Goal: Task Accomplishment & Management: Manage account settings

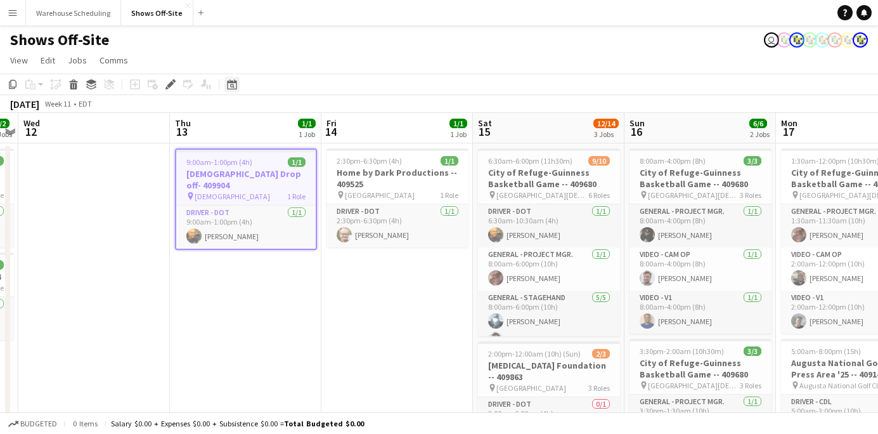
click at [228, 80] on icon "Date picker" at bounding box center [232, 84] width 10 height 10
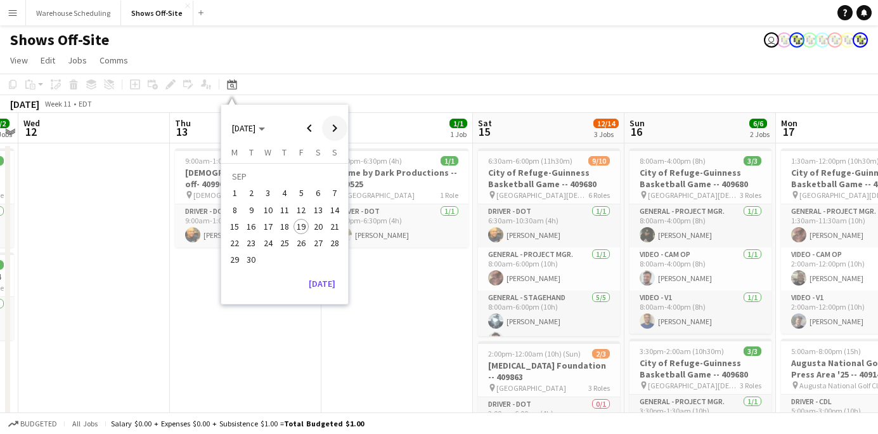
click at [331, 122] on span "Next month" at bounding box center [334, 127] width 25 height 25
click at [331, 189] on span "5" at bounding box center [334, 193] width 15 height 15
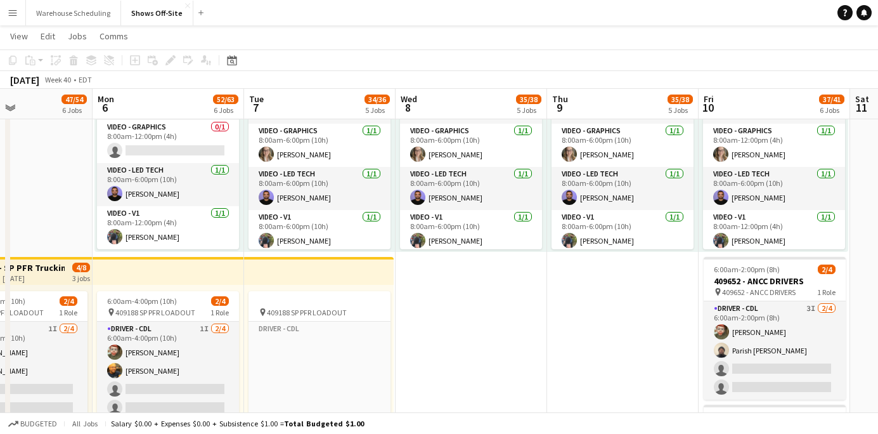
click at [140, 183] on app-card-role "Video - LED Tech [DATE] 8:00am-6:00pm (10h) [PERSON_NAME]" at bounding box center [168, 184] width 142 height 43
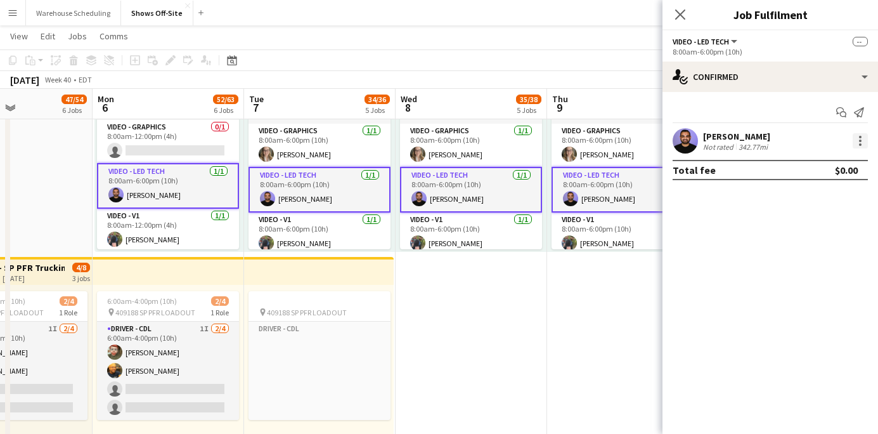
click at [857, 141] on div at bounding box center [860, 140] width 15 height 15
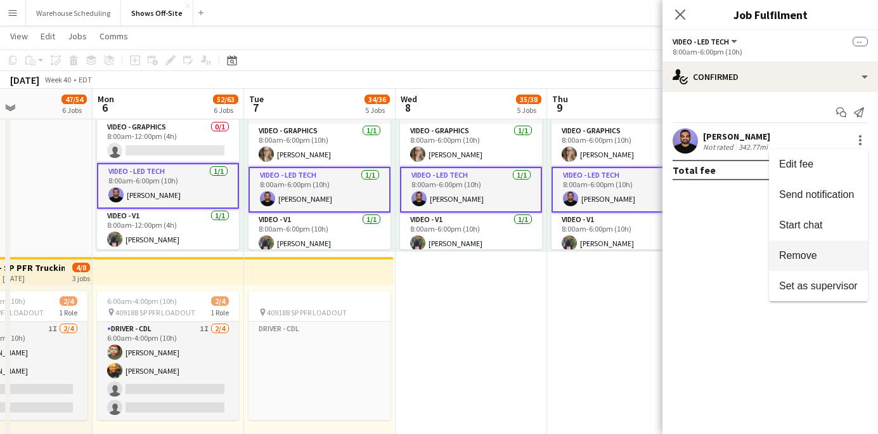
click at [833, 256] on span "Remove" at bounding box center [818, 255] width 79 height 11
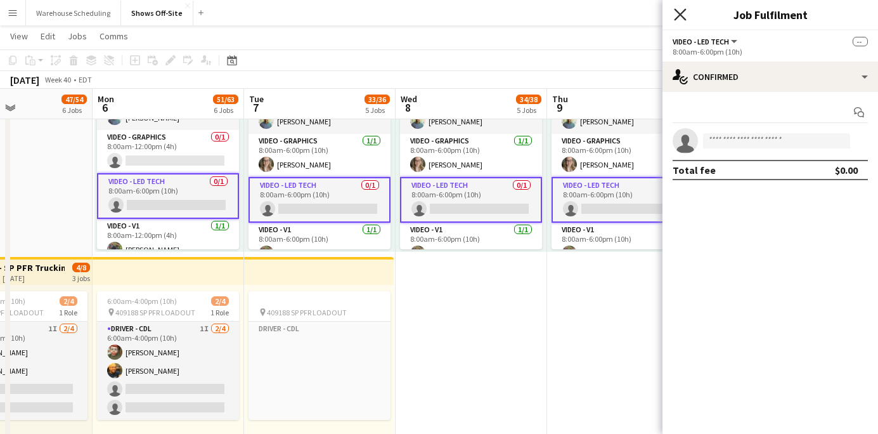
click at [684, 14] on icon "Close pop-in" at bounding box center [680, 14] width 12 height 12
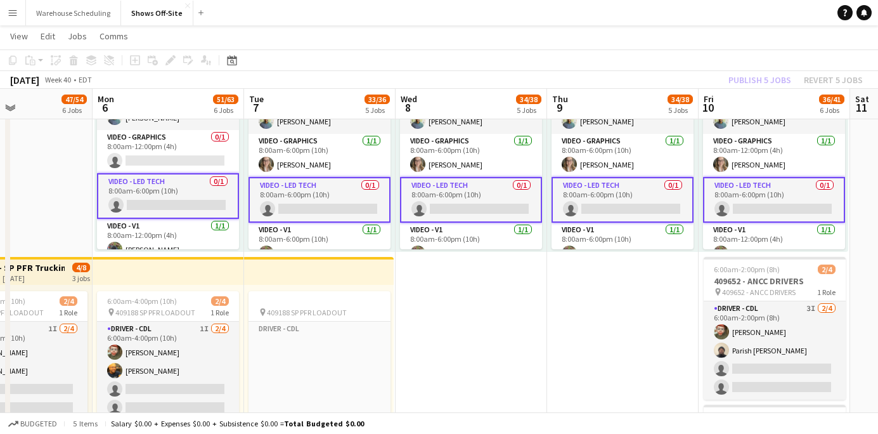
click at [750, 76] on div "Publish 5 jobs Revert 5 jobs" at bounding box center [795, 80] width 165 height 16
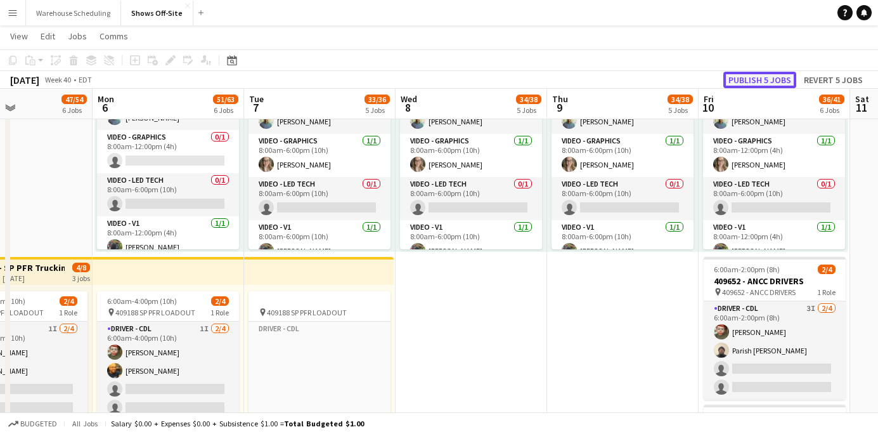
click at [749, 78] on button "Publish 5 jobs" at bounding box center [760, 80] width 73 height 16
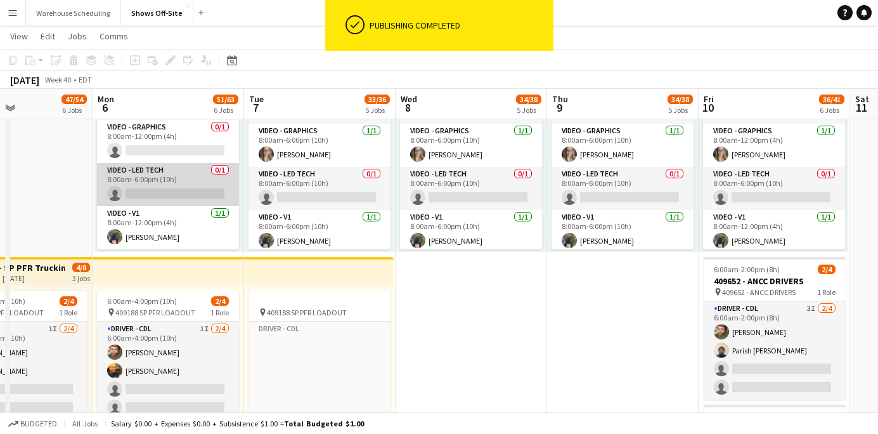
click at [208, 190] on app-card-role "Video - LED Tech 0/1 8:00am-6:00pm (10h) single-neutral-actions" at bounding box center [168, 184] width 142 height 43
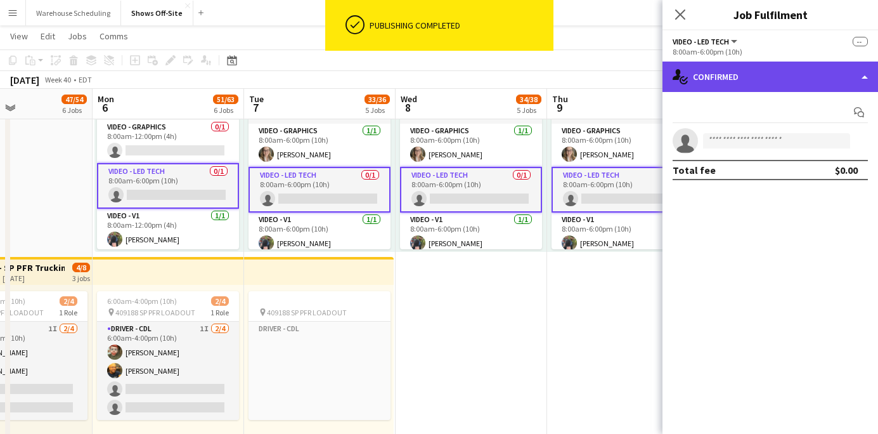
click at [755, 63] on div "single-neutral-actions-check-2 Confirmed" at bounding box center [771, 77] width 216 height 30
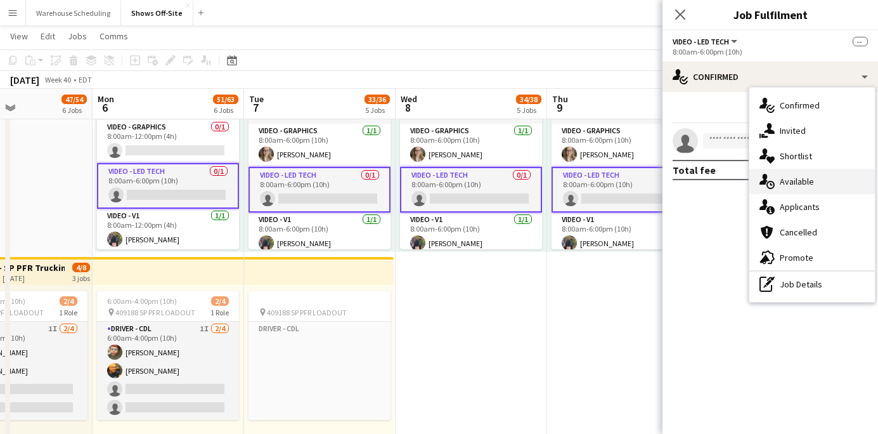
click at [785, 191] on div "single-neutral-actions-upload Available" at bounding box center [812, 181] width 126 height 25
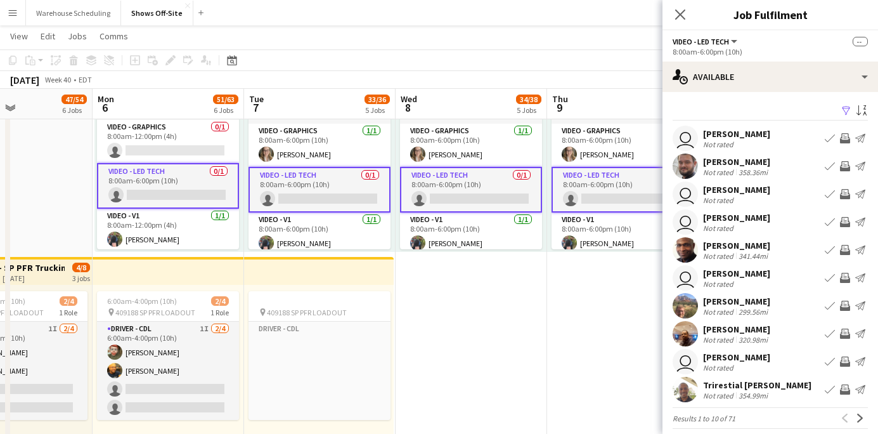
click at [843, 113] on app-icon "Filter" at bounding box center [846, 111] width 10 height 12
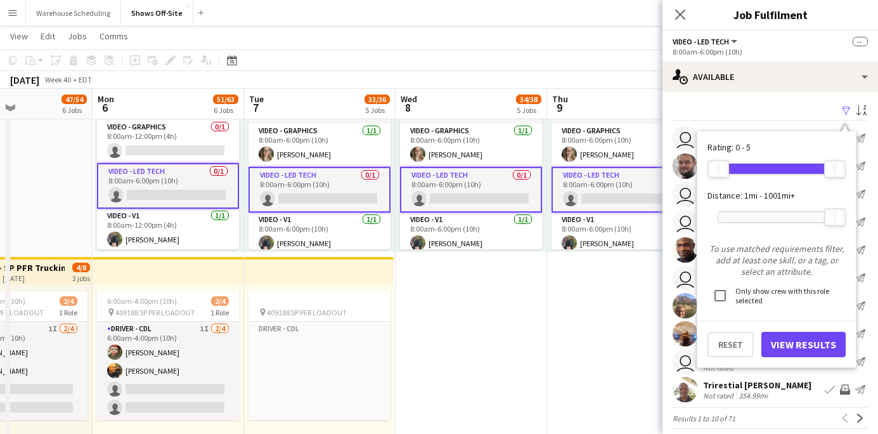
click at [789, 114] on div "Filter Sort asc" at bounding box center [770, 111] width 195 height 18
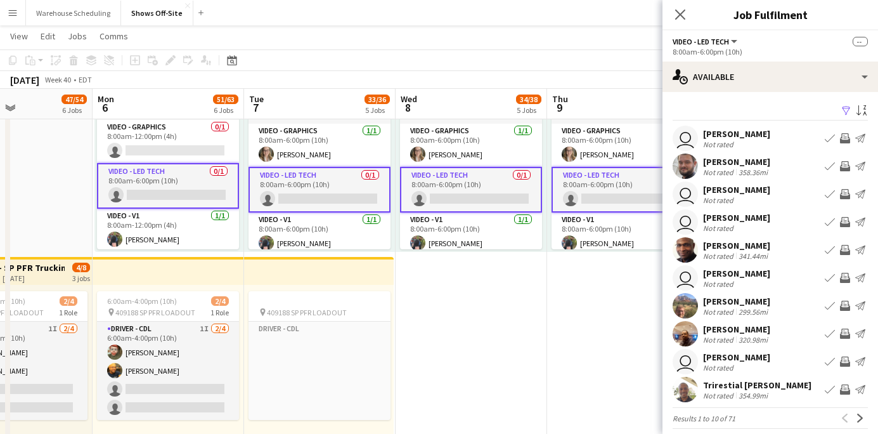
click at [692, 298] on app-user-avatar at bounding box center [685, 305] width 25 height 25
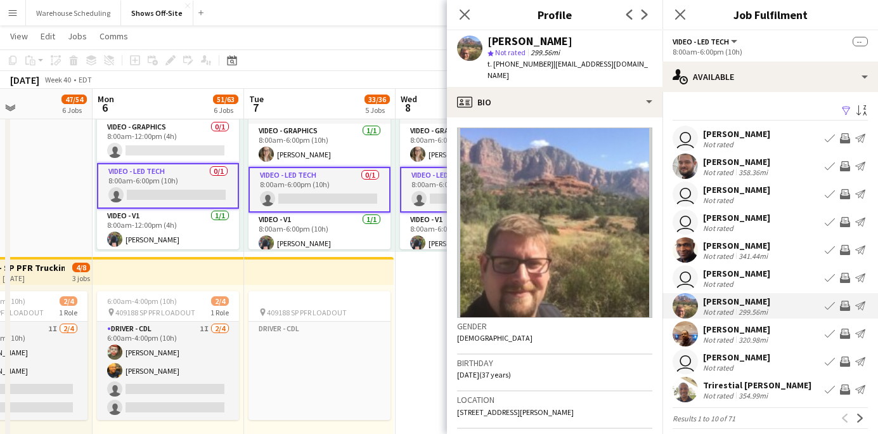
drag, startPoint x: 568, startPoint y: 39, endPoint x: 477, endPoint y: 38, distance: 91.3
click at [477, 38] on div "[PERSON_NAME] star Not rated 299.56mi t. [PHONE_NUMBER] | [EMAIL_ADDRESS][DOMAI…" at bounding box center [555, 58] width 216 height 56
copy div "[PERSON_NAME]"
click at [847, 112] on app-icon "Filter" at bounding box center [846, 111] width 10 height 12
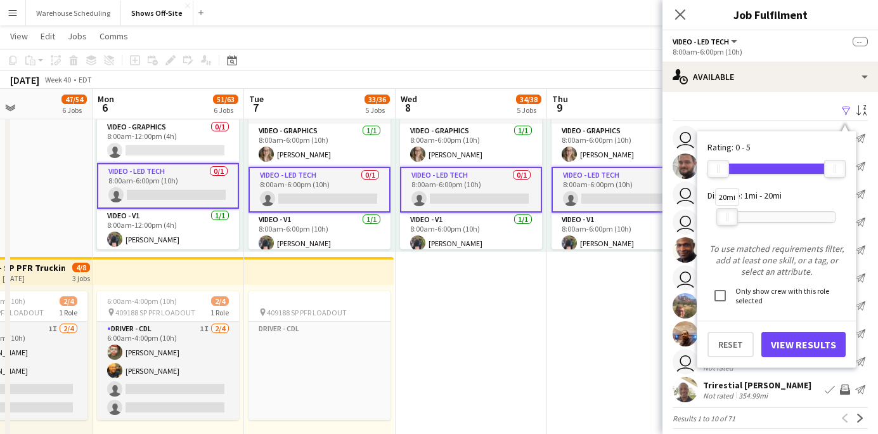
drag, startPoint x: 833, startPoint y: 217, endPoint x: 725, endPoint y: 248, distance: 112.2
click at [725, 248] on form "Rating: 0 - 5 0 5 Distance: 1mi - 20mi 20mi To use matched requirements filter,…" at bounding box center [777, 249] width 138 height 216
click at [802, 342] on button "View Results" at bounding box center [804, 344] width 84 height 25
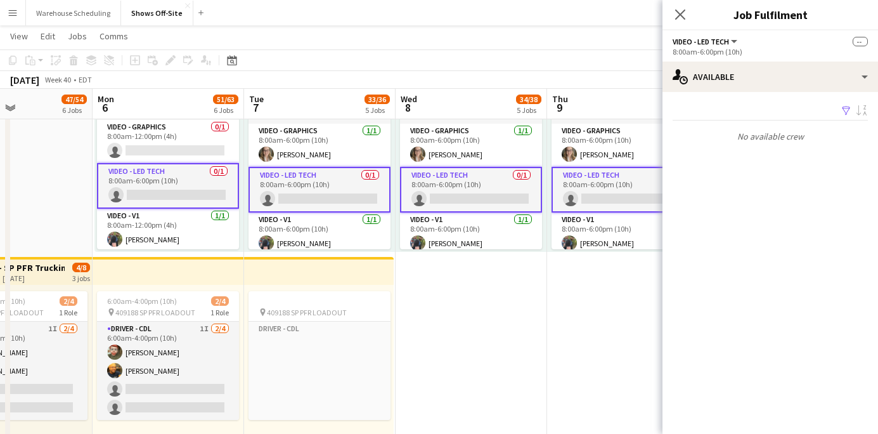
click at [847, 108] on app-icon "Filter" at bounding box center [846, 111] width 10 height 12
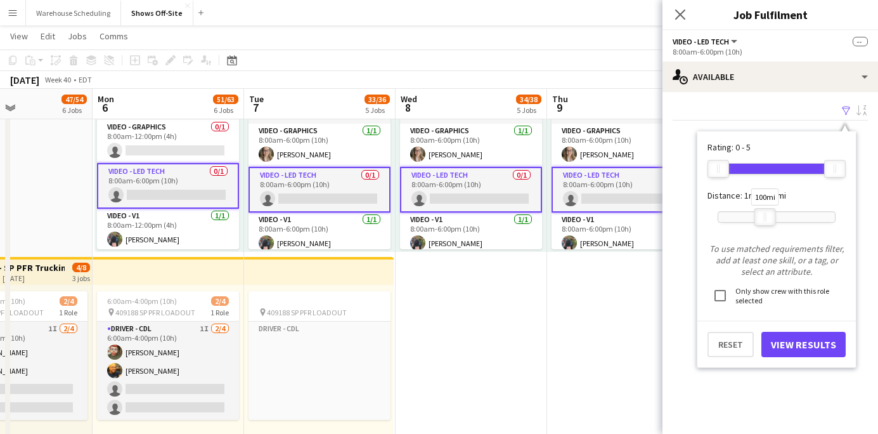
drag, startPoint x: 732, startPoint y: 211, endPoint x: 774, endPoint y: 213, distance: 41.3
click at [774, 213] on div at bounding box center [765, 217] width 20 height 16
click at [803, 335] on button "View Results" at bounding box center [804, 344] width 84 height 25
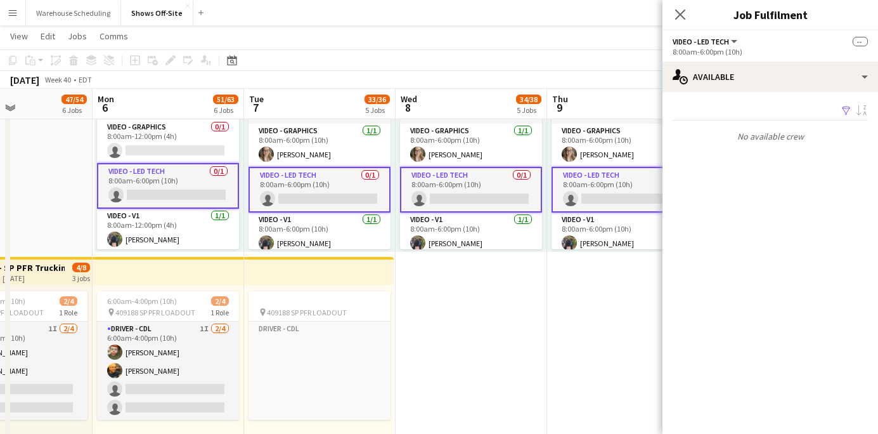
click at [845, 112] on app-icon "Filter" at bounding box center [846, 111] width 10 height 12
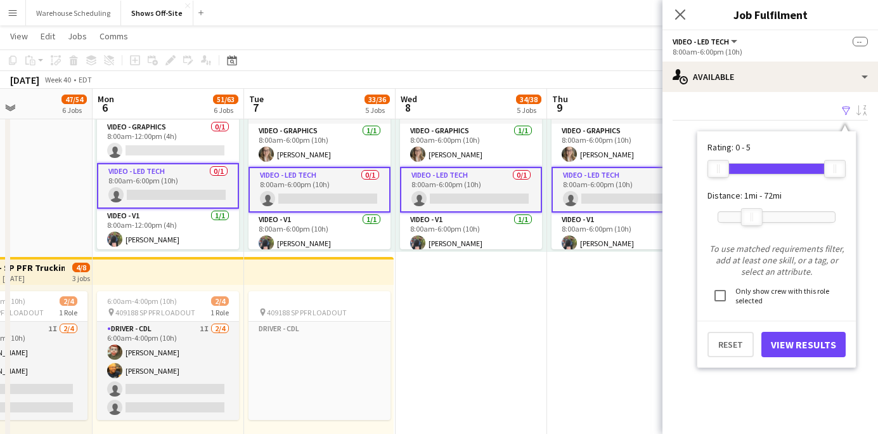
drag, startPoint x: 752, startPoint y: 221, endPoint x: 883, endPoint y: 223, distance: 130.6
click at [878, 223] on html "Menu Boards Boards Boards All jobs Status Workforce Workforce My Workforce Recr…" at bounding box center [439, 131] width 878 height 1878
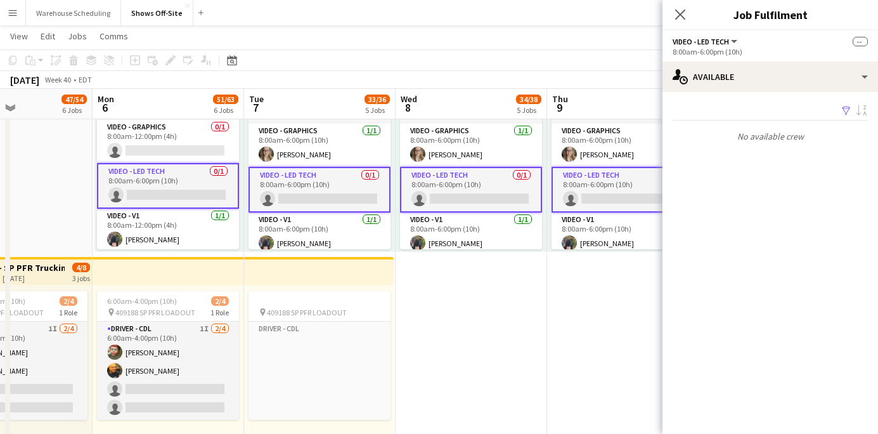
click at [845, 111] on app-icon "Filter" at bounding box center [846, 111] width 10 height 12
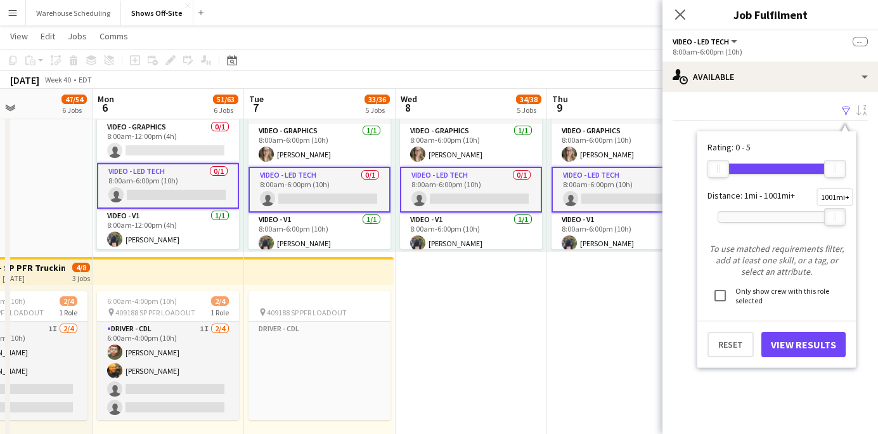
drag, startPoint x: 756, startPoint y: 216, endPoint x: 912, endPoint y: 226, distance: 156.4
click at [878, 226] on html "Menu Boards Boards Boards All jobs Status Workforce Workforce My Workforce Recr…" at bounding box center [439, 131] width 878 height 1878
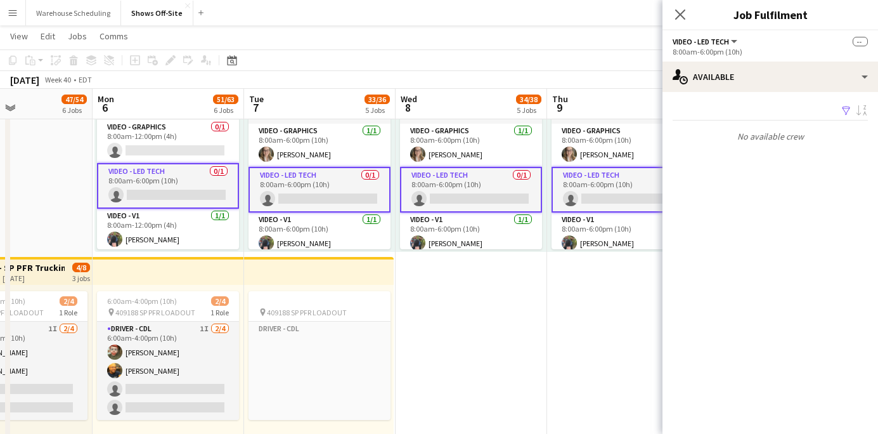
click at [710, 171] on mat-expansion-panel "users Available Filter Sort asc No available crew Rating: 0 - 5 0 5 Distance: 1…" at bounding box center [771, 263] width 216 height 342
click at [844, 109] on app-icon "Filter" at bounding box center [846, 111] width 10 height 12
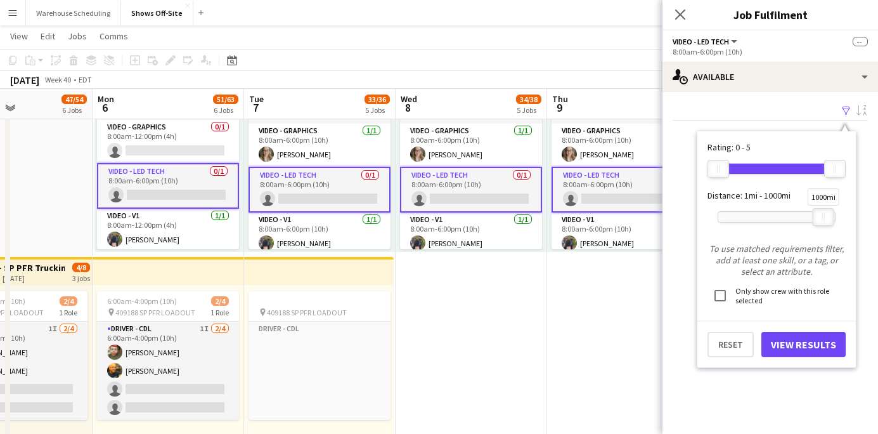
drag, startPoint x: 827, startPoint y: 213, endPoint x: 667, endPoint y: 230, distance: 160.6
click at [671, 230] on mat-expansion-panel "users Available Filter Sort asc No available crew Rating: 0 - 5 0 5 Distance: 1…" at bounding box center [771, 263] width 216 height 342
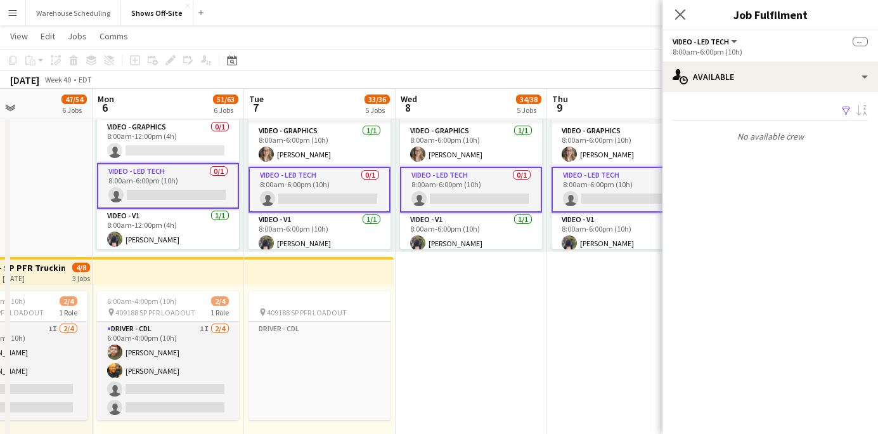
click at [838, 107] on button "Filter" at bounding box center [845, 110] width 15 height 15
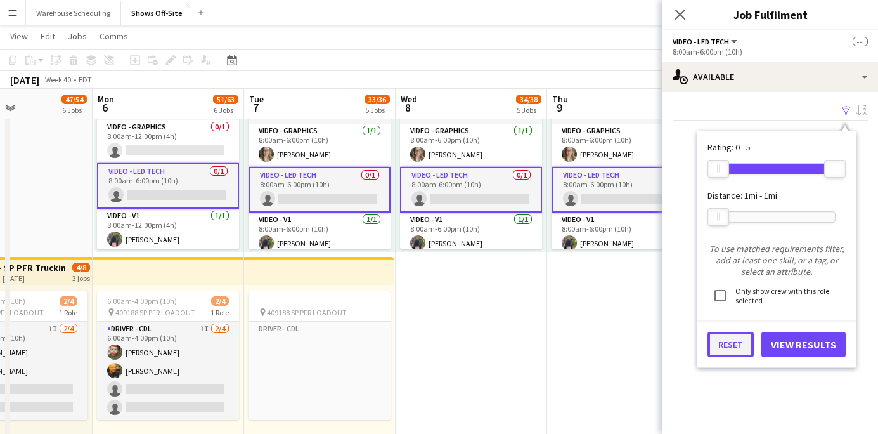
click at [732, 335] on button "Reset" at bounding box center [731, 344] width 46 height 25
click at [621, 204] on app-card-role "Video - LED Tech 0/1 8:00am-6:00pm (10h) single-neutral-actions" at bounding box center [623, 190] width 142 height 46
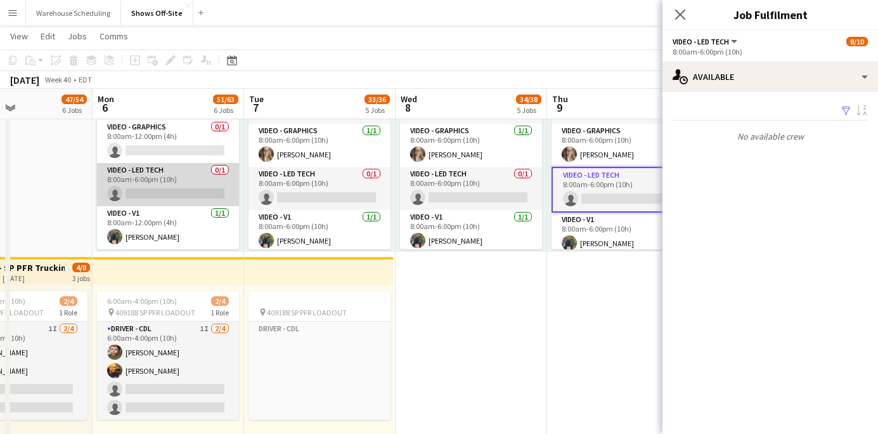
click at [168, 185] on app-card-role "Video - LED Tech 0/1 8:00am-6:00pm (10h) single-neutral-actions" at bounding box center [168, 184] width 142 height 43
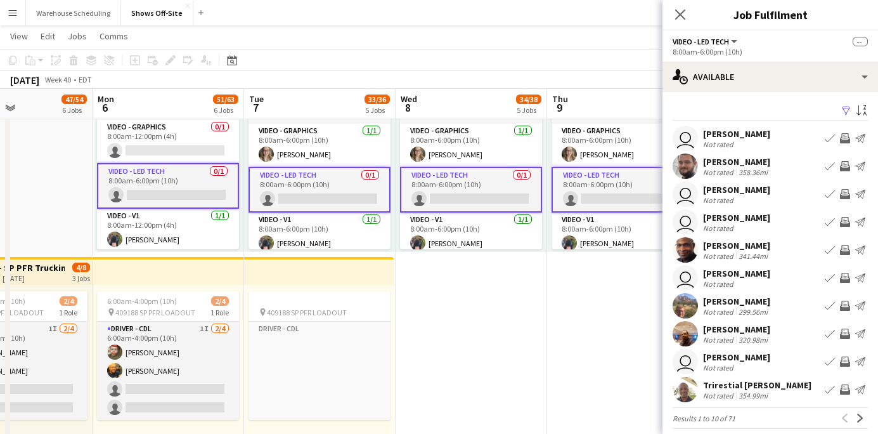
click at [692, 302] on app-user-avatar at bounding box center [685, 305] width 25 height 25
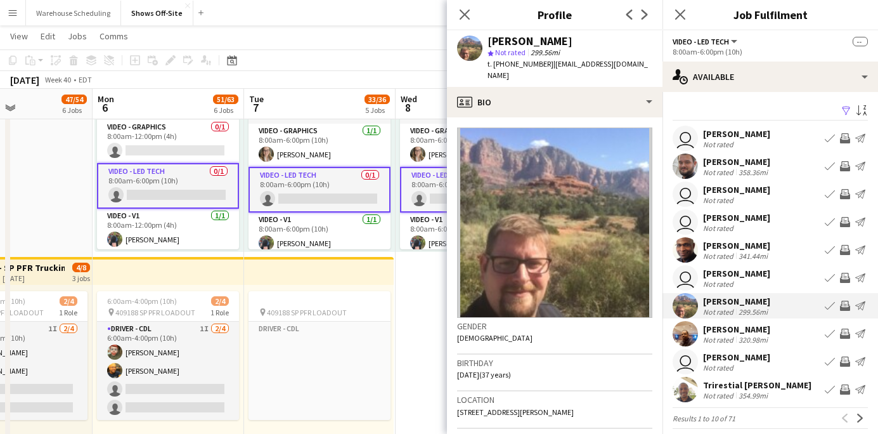
drag, startPoint x: 488, startPoint y: 41, endPoint x: 569, endPoint y: 41, distance: 80.5
click at [570, 41] on div "[PERSON_NAME]" at bounding box center [570, 41] width 165 height 11
copy div "[PERSON_NAME]"
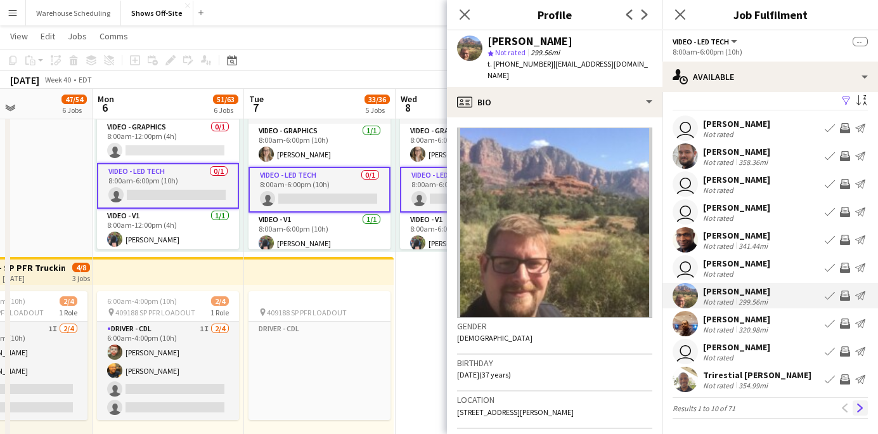
click at [861, 413] on button "Next" at bounding box center [860, 407] width 15 height 15
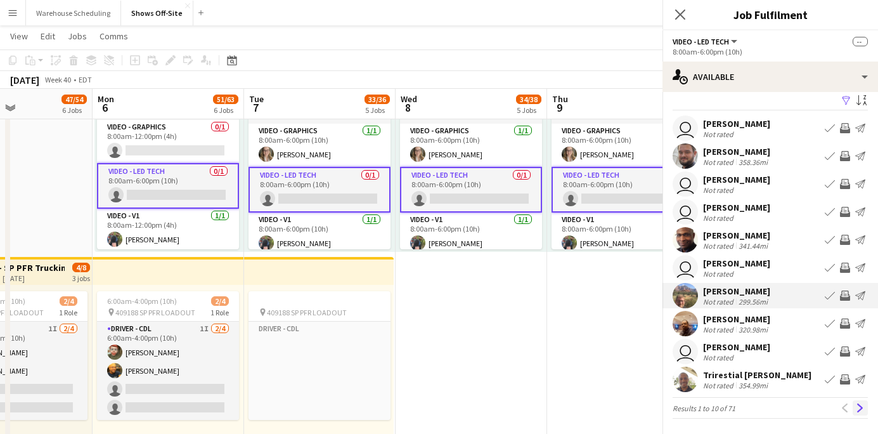
scroll to position [0, 0]
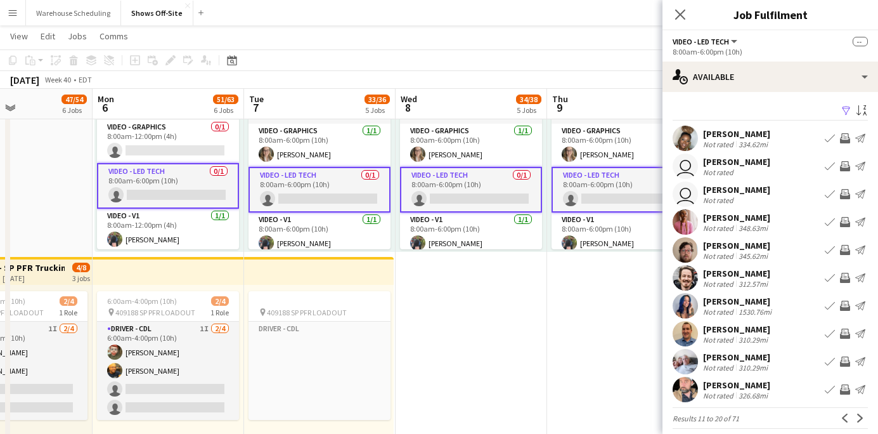
click at [686, 340] on app-user-avatar at bounding box center [685, 333] width 25 height 25
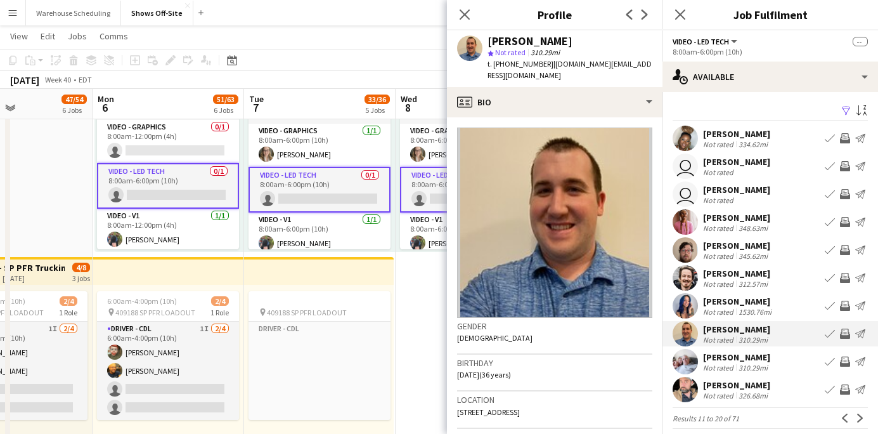
click at [690, 295] on app-user-avatar at bounding box center [685, 305] width 25 height 25
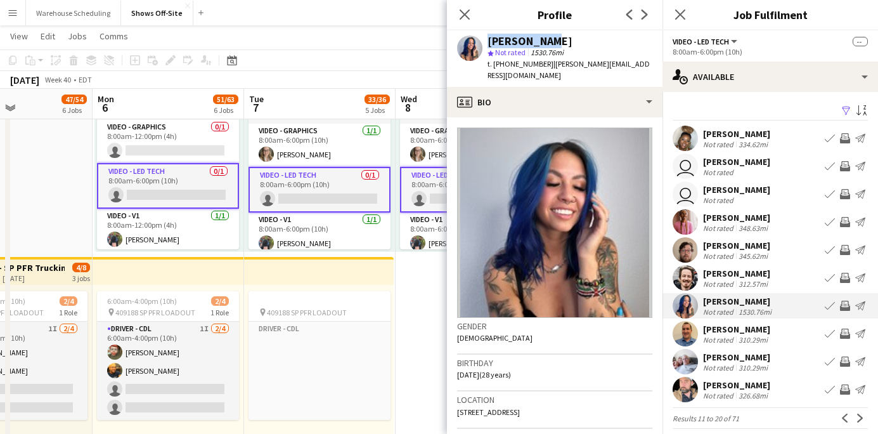
drag, startPoint x: 542, startPoint y: 42, endPoint x: 486, endPoint y: 42, distance: 55.8
click at [485, 42] on div "[PERSON_NAME] star Not rated 1530.76mi t. [PHONE_NUMBER] | [PERSON_NAME][EMAIL_…" at bounding box center [555, 58] width 216 height 56
copy div "[PERSON_NAME]"
click at [685, 223] on app-user-avatar at bounding box center [685, 221] width 25 height 25
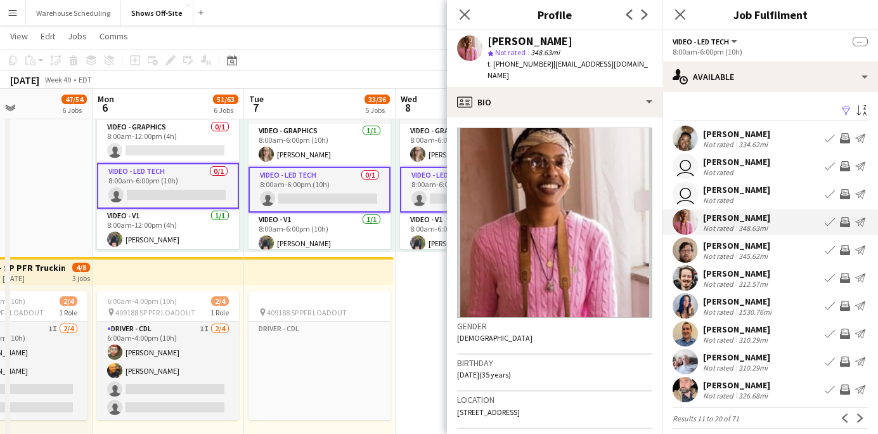
drag, startPoint x: 488, startPoint y: 41, endPoint x: 567, endPoint y: 41, distance: 78.6
click at [568, 41] on div "[PERSON_NAME]" at bounding box center [570, 41] width 165 height 11
copy div "[PERSON_NAME]"
click at [678, 336] on app-user-avatar at bounding box center [685, 333] width 25 height 25
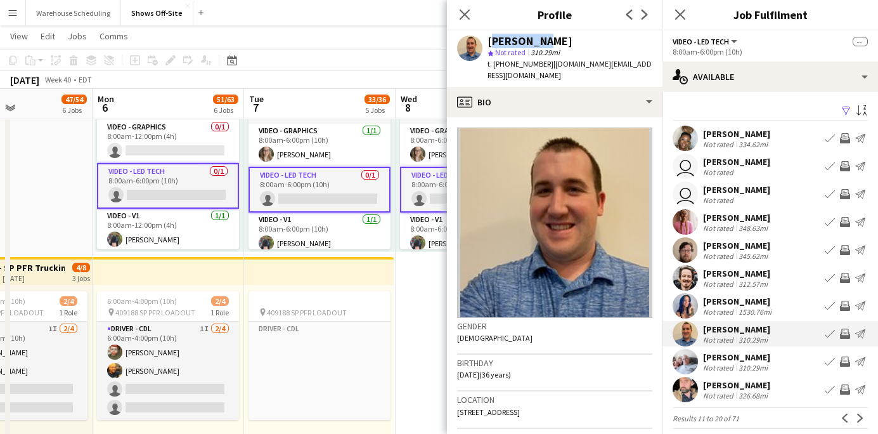
drag, startPoint x: 489, startPoint y: 41, endPoint x: 542, endPoint y: 41, distance: 53.3
click at [544, 41] on div "[PERSON_NAME]" at bounding box center [570, 41] width 165 height 11
copy div "[PERSON_NAME]"
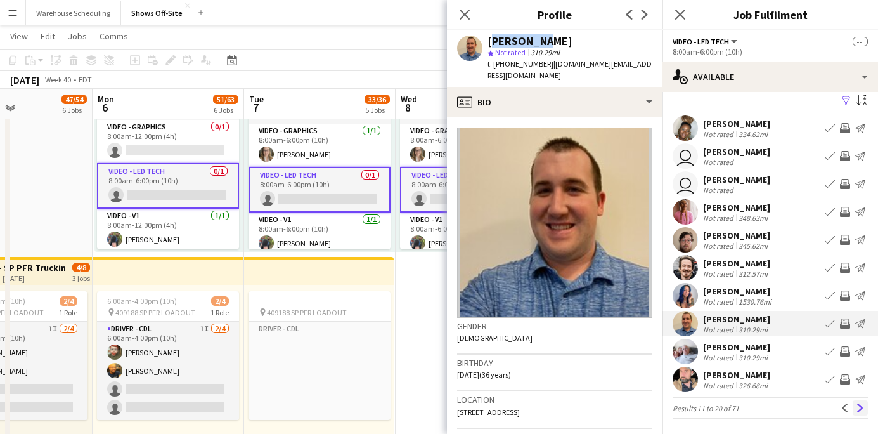
click at [860, 408] on app-icon "Next" at bounding box center [860, 407] width 9 height 9
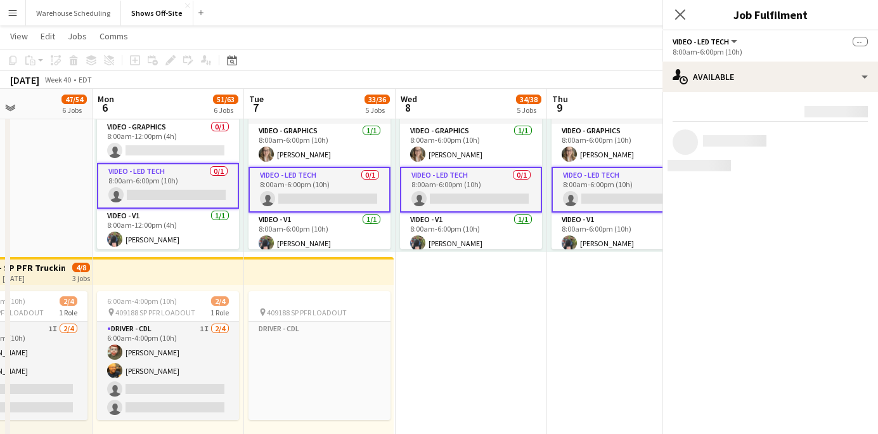
scroll to position [0, 0]
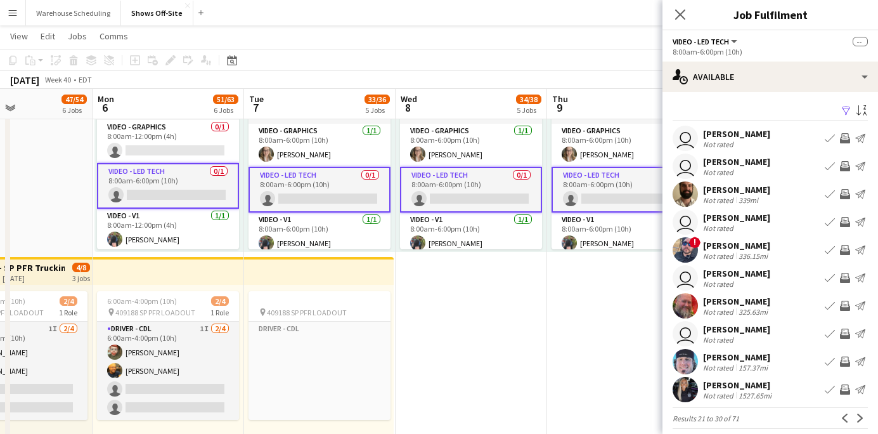
click at [681, 193] on app-user-avatar at bounding box center [685, 193] width 25 height 25
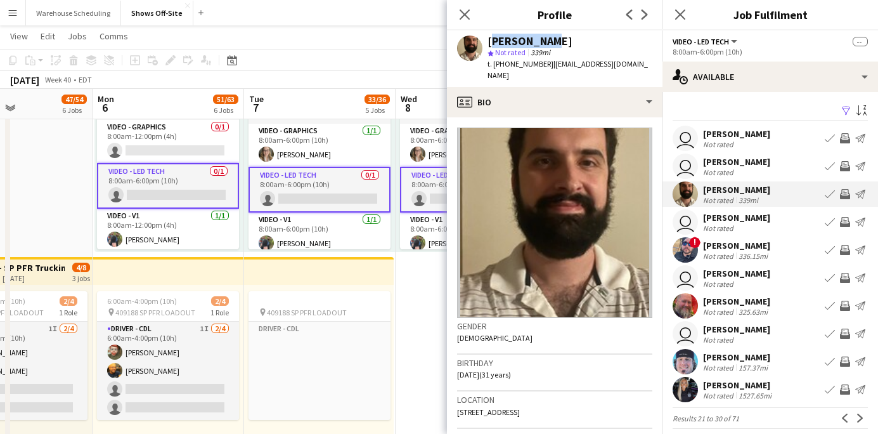
drag, startPoint x: 551, startPoint y: 39, endPoint x: 488, endPoint y: 44, distance: 63.6
click at [488, 44] on div "[PERSON_NAME]" at bounding box center [570, 41] width 165 height 11
copy div "[PERSON_NAME]"
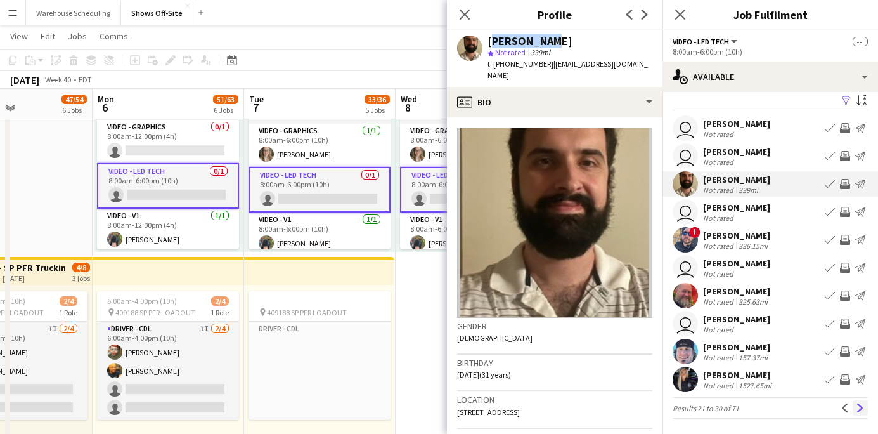
click at [860, 404] on app-icon "Next" at bounding box center [860, 407] width 9 height 9
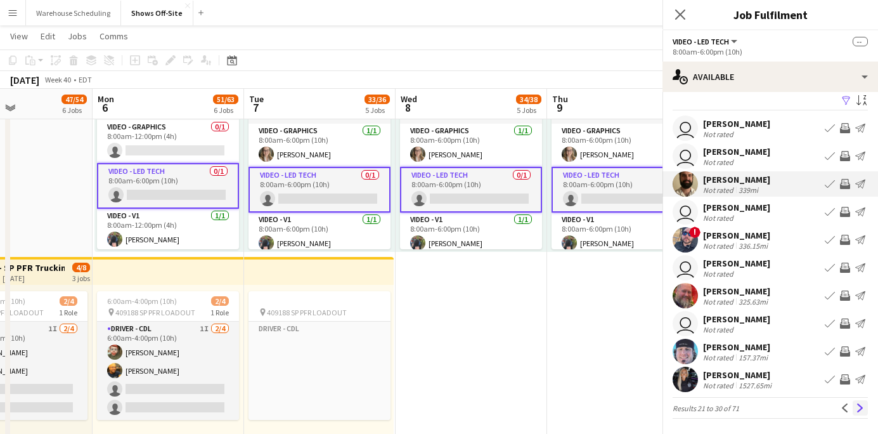
scroll to position [0, 0]
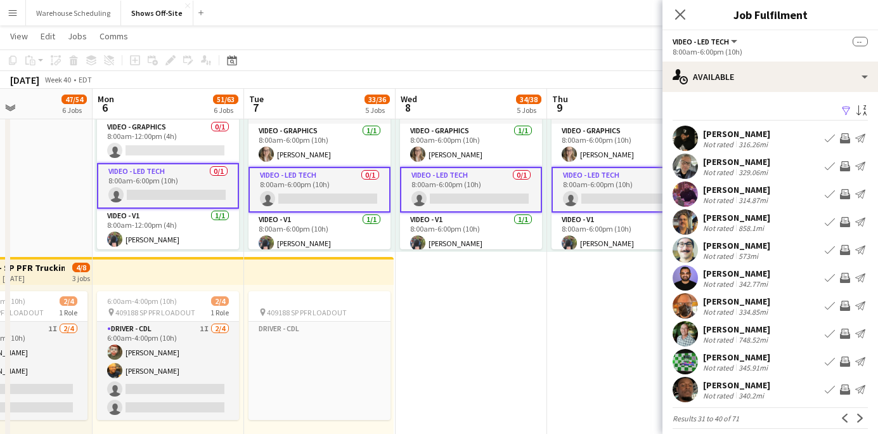
click at [698, 141] on div at bounding box center [685, 138] width 25 height 25
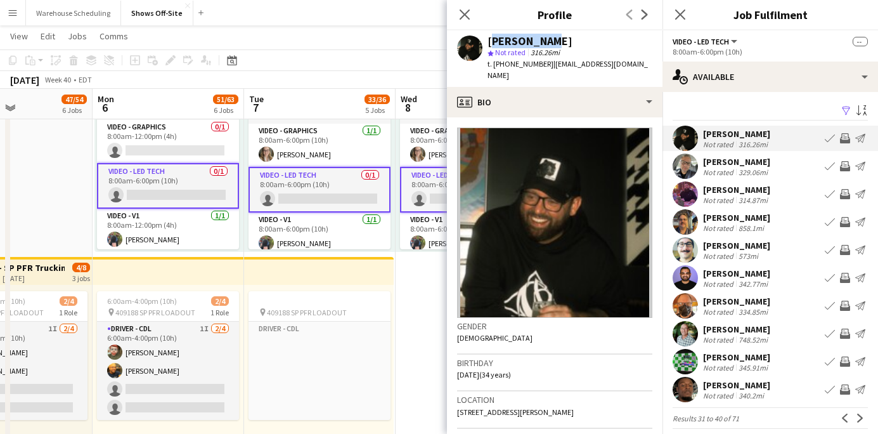
drag, startPoint x: 545, startPoint y: 42, endPoint x: 488, endPoint y: 44, distance: 56.5
click at [488, 44] on div "[PERSON_NAME]" at bounding box center [570, 41] width 165 height 11
copy div "[PERSON_NAME]"
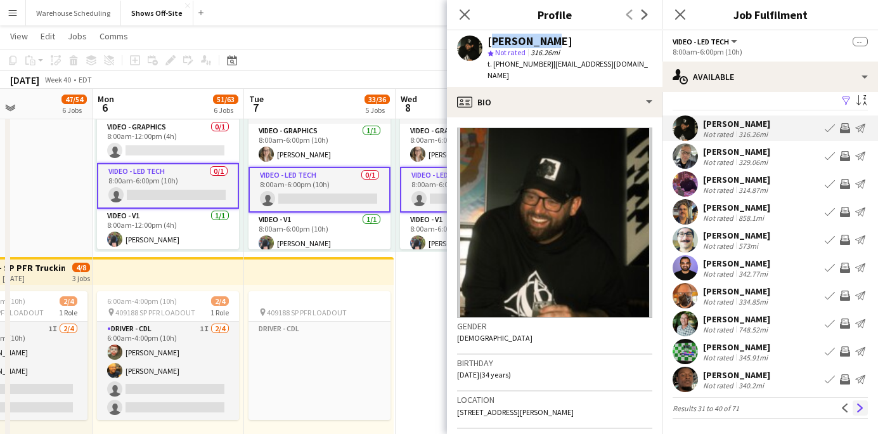
click at [860, 402] on button "Next" at bounding box center [860, 407] width 15 height 15
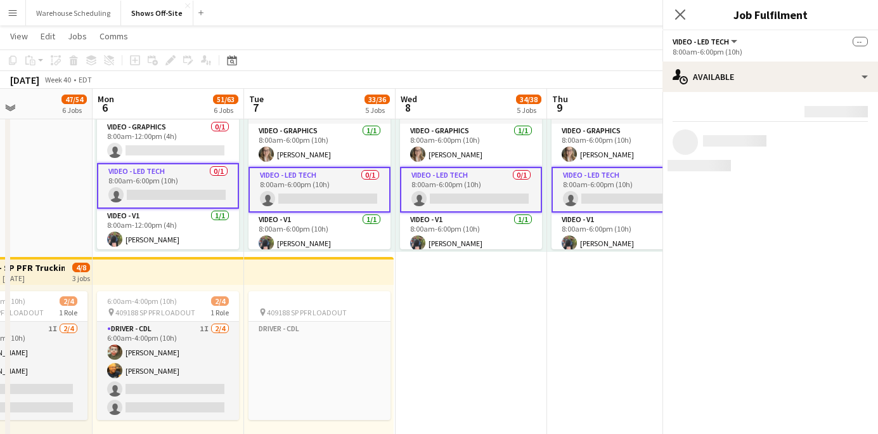
scroll to position [0, 0]
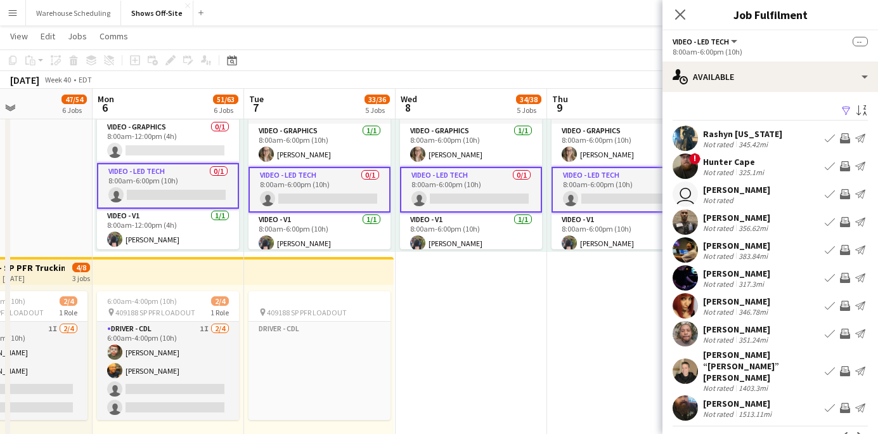
click at [676, 169] on app-user-avatar at bounding box center [685, 165] width 25 height 25
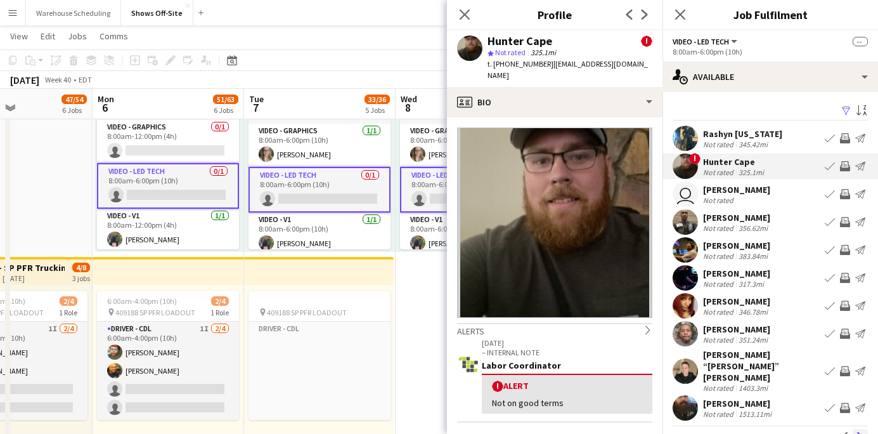
click at [864, 432] on app-icon "Next" at bounding box center [860, 436] width 9 height 9
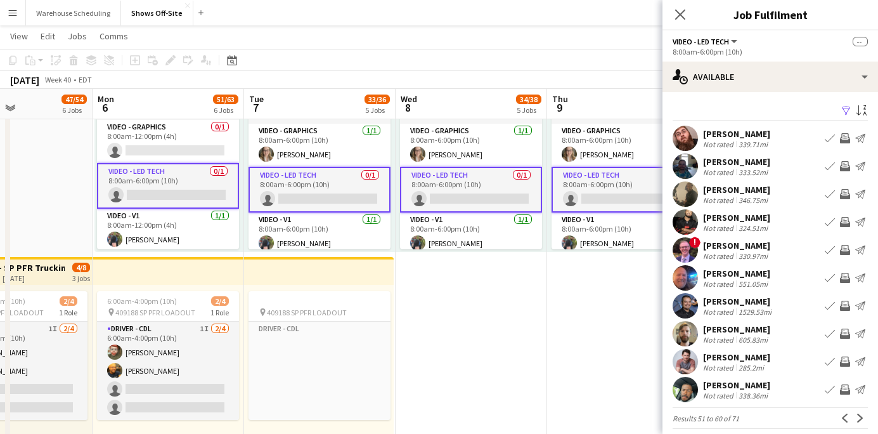
scroll to position [10, 0]
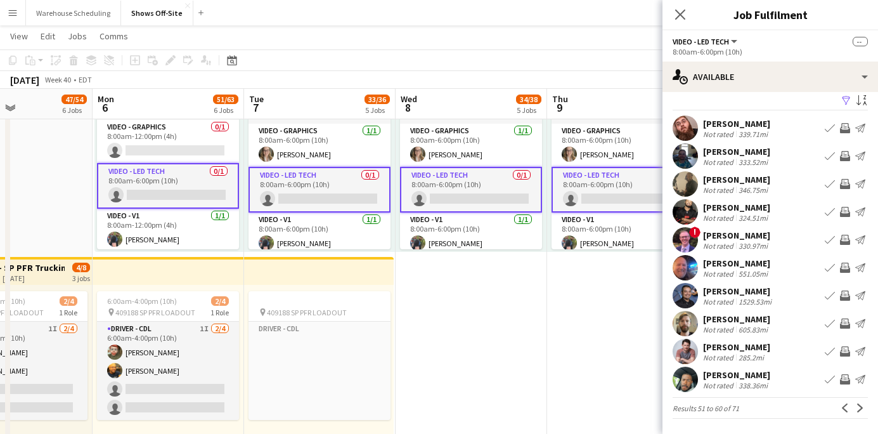
click at [698, 131] on app-user-avatar at bounding box center [685, 127] width 25 height 25
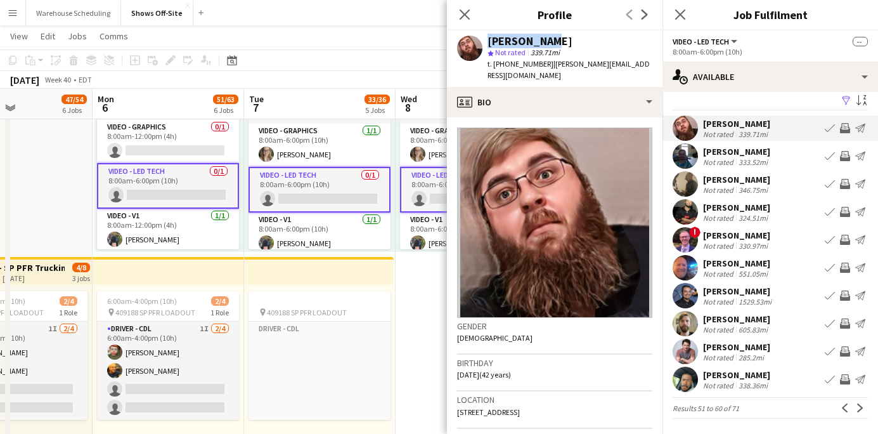
drag, startPoint x: 561, startPoint y: 39, endPoint x: 487, endPoint y: 43, distance: 73.7
click at [485, 42] on div "[PERSON_NAME] star Not rated 339.71mi t. [PHONE_NUMBER] | [PERSON_NAME][EMAIL_A…" at bounding box center [555, 58] width 216 height 56
copy div "[PERSON_NAME]"
click at [858, 414] on button "Next" at bounding box center [860, 407] width 15 height 15
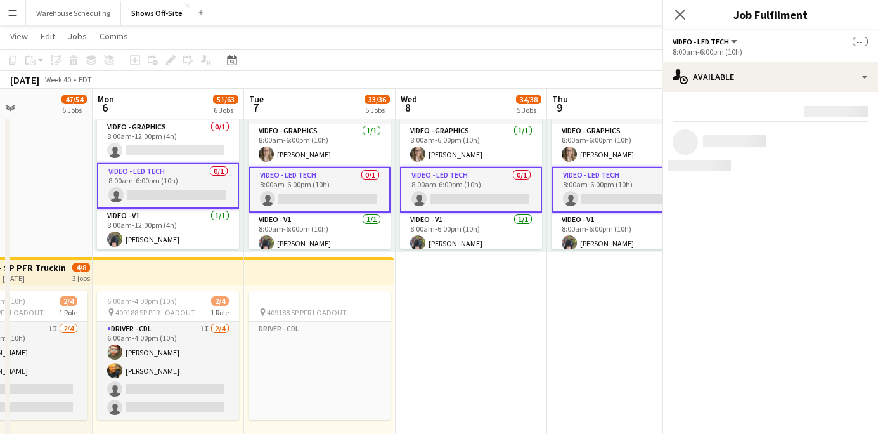
scroll to position [0, 0]
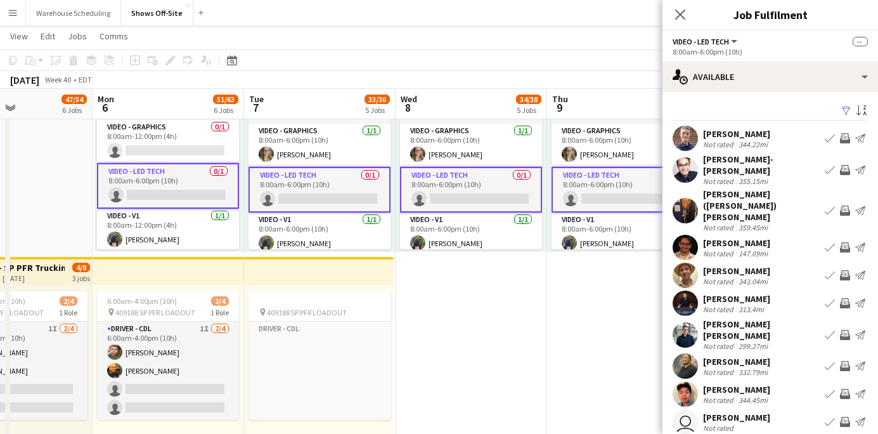
click at [687, 163] on app-user-avatar at bounding box center [685, 169] width 25 height 25
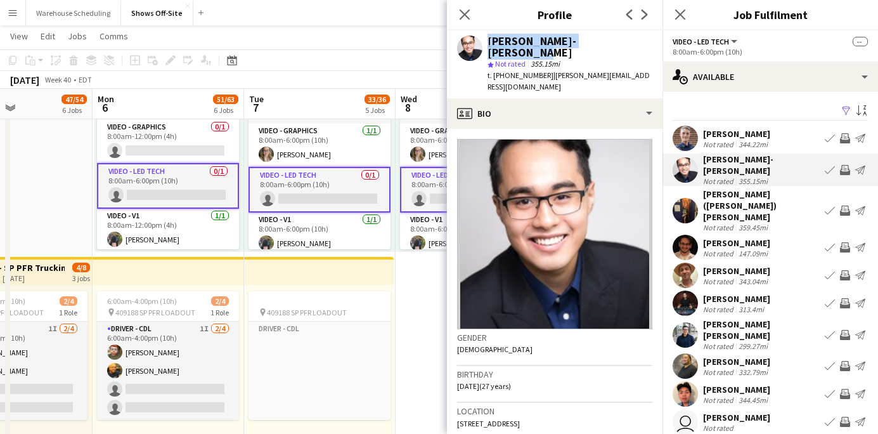
drag, startPoint x: 623, startPoint y: 41, endPoint x: 477, endPoint y: 41, distance: 145.8
click at [477, 41] on div "[PERSON_NAME]-[PERSON_NAME] star Not rated 355.15mi t. [PHONE_NUMBER] | [PERSON…" at bounding box center [555, 64] width 216 height 68
copy div "[PERSON_NAME]-[PERSON_NAME]"
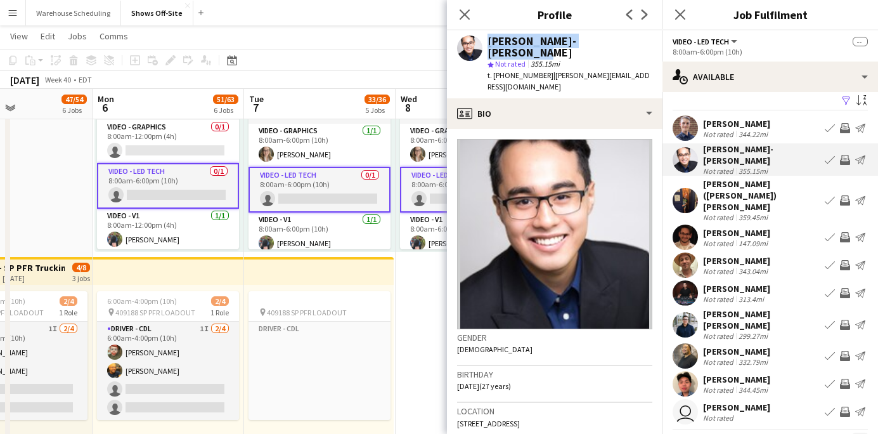
click at [860, 433] on app-icon "Next" at bounding box center [860, 440] width 9 height 9
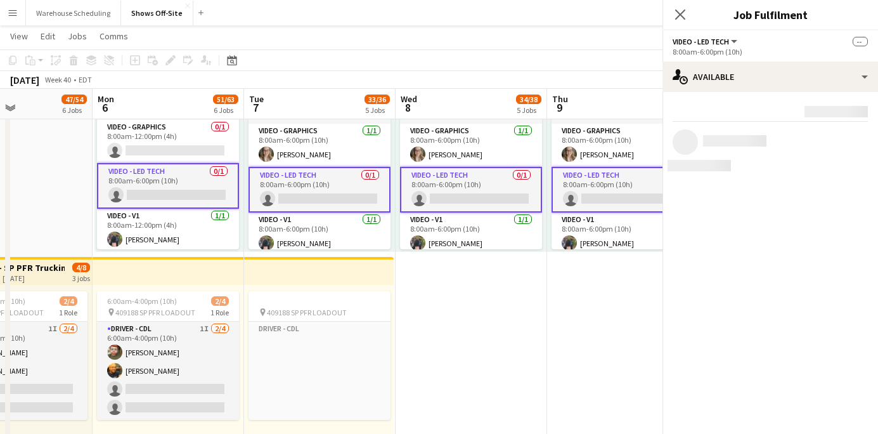
scroll to position [0, 0]
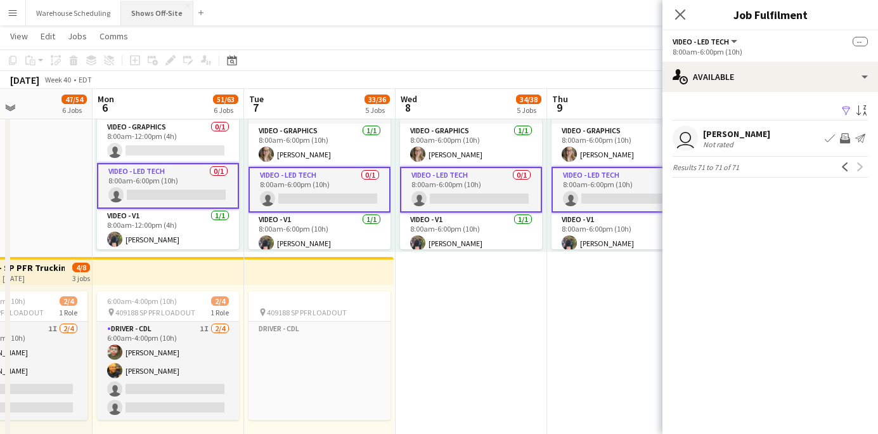
click at [150, 18] on button "Shows Off-Site Close" at bounding box center [157, 13] width 72 height 25
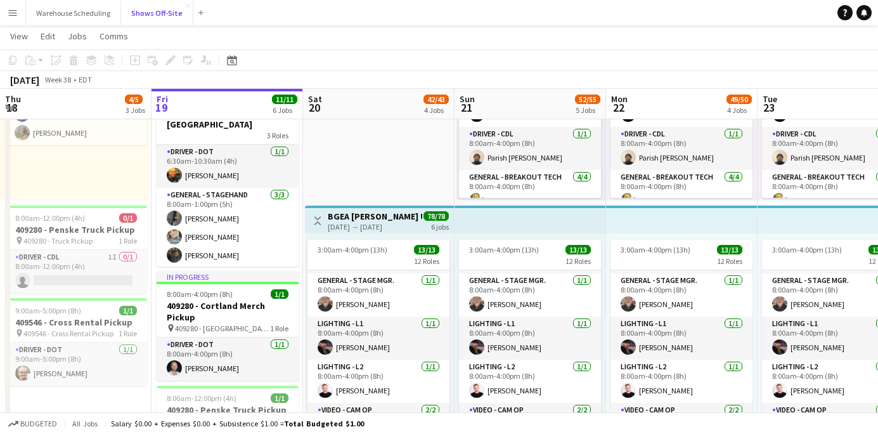
scroll to position [379, 0]
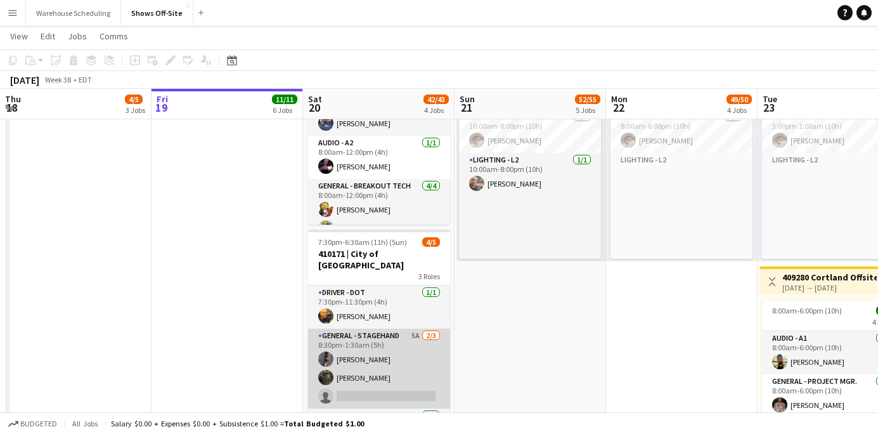
click at [337, 353] on app-card-role "General - Stagehand 5A [DATE] 8:30pm-1:30am (5h) [PERSON_NAME] [PERSON_NAME] si…" at bounding box center [379, 368] width 142 height 80
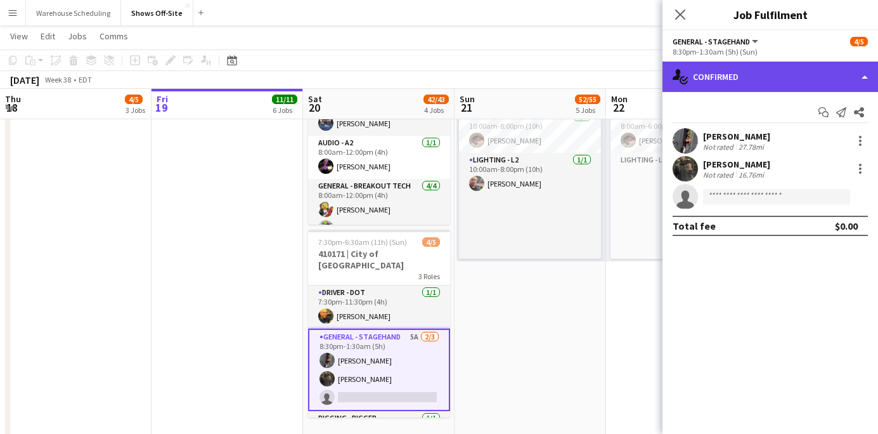
click at [811, 85] on div "single-neutral-actions-check-2 Confirmed" at bounding box center [771, 77] width 216 height 30
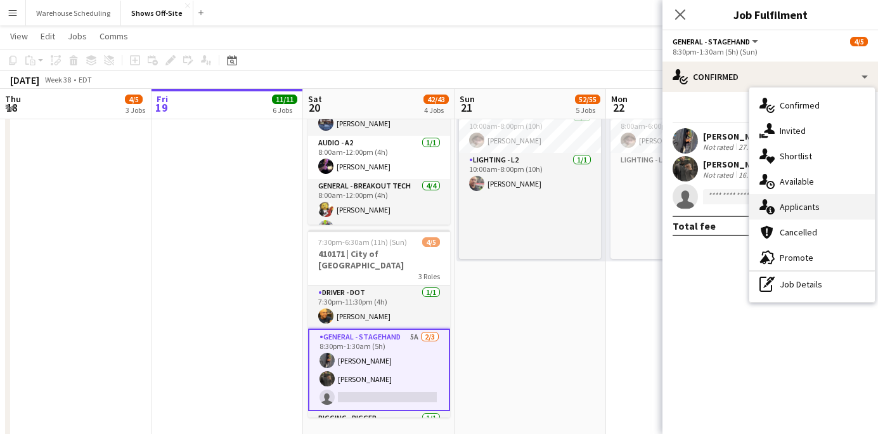
click at [810, 194] on div "single-neutral-actions-information Applicants" at bounding box center [812, 206] width 126 height 25
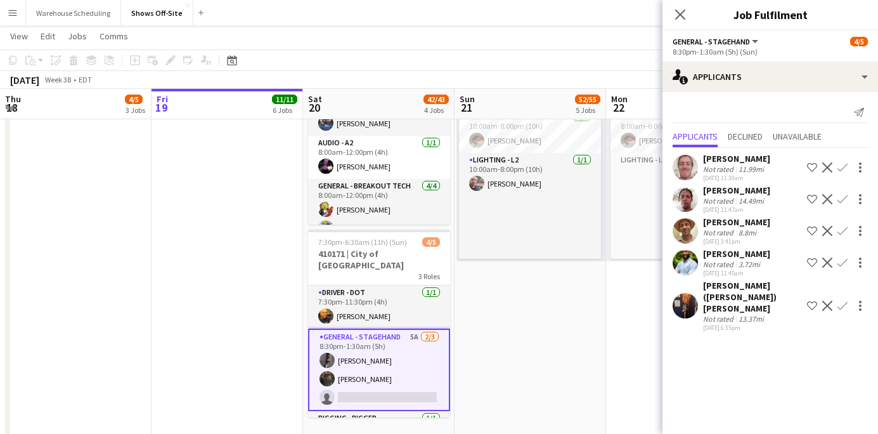
click at [843, 173] on button "Confirm" at bounding box center [842, 167] width 15 height 15
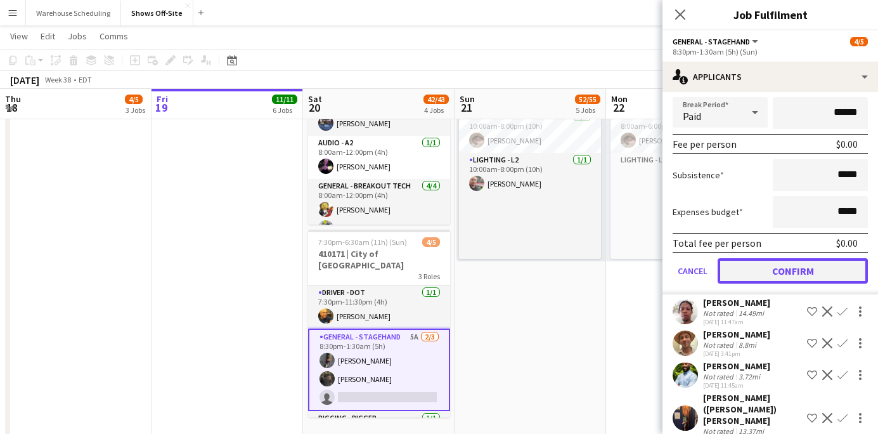
click at [771, 269] on button "Confirm" at bounding box center [793, 270] width 150 height 25
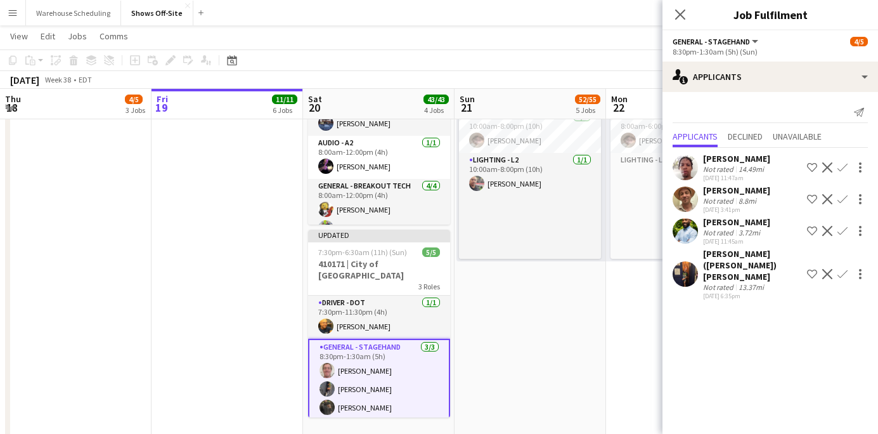
click at [673, 11] on app-icon "Close pop-in" at bounding box center [680, 14] width 15 height 15
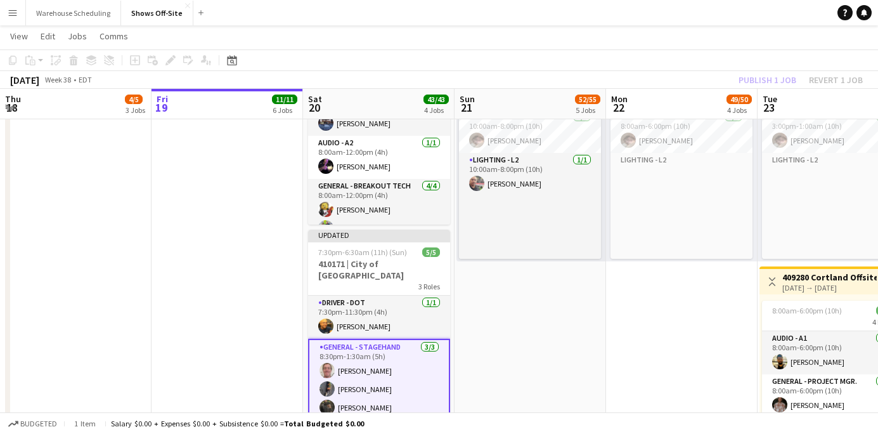
click at [748, 68] on app-toolbar "Copy Paste Paste Command V Paste with crew Command Shift V Paste linked Job [GE…" at bounding box center [439, 60] width 878 height 22
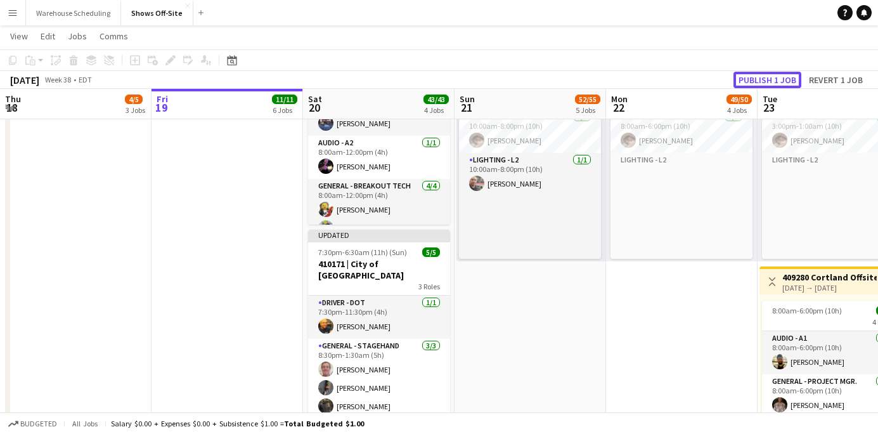
click at [758, 79] on button "Publish 1 job" at bounding box center [768, 80] width 68 height 16
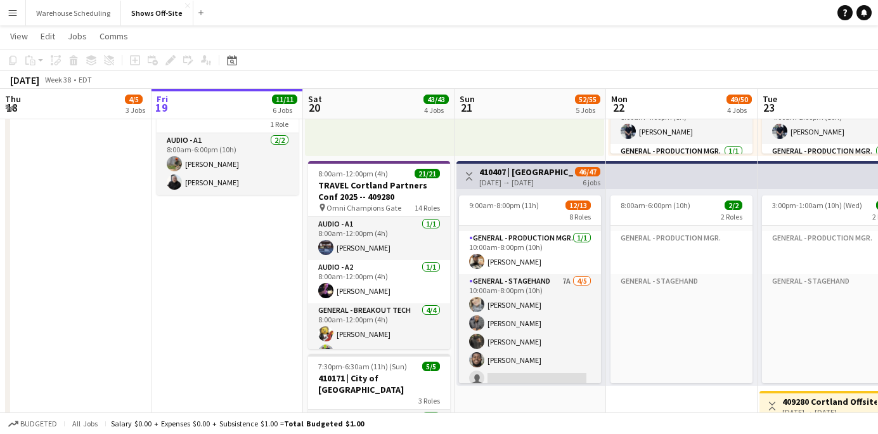
click at [532, 297] on app-card-role "General - Stagehand 7A [DATE] 10:00am-8:00pm (10h) [PERSON_NAME] [PERSON_NAME] …" at bounding box center [530, 332] width 142 height 117
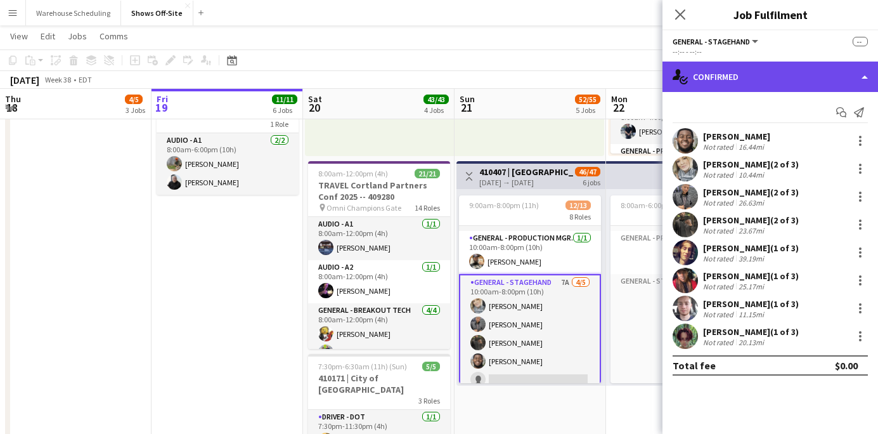
click at [794, 81] on div "single-neutral-actions-check-2 Confirmed" at bounding box center [771, 77] width 216 height 30
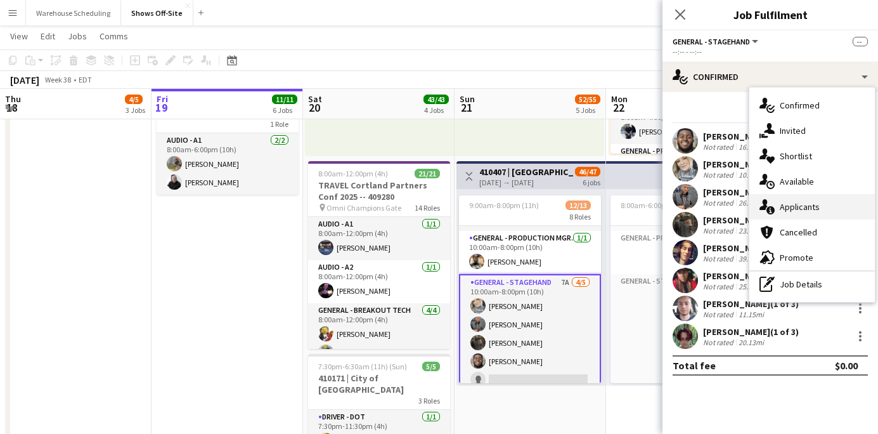
click at [819, 199] on div "single-neutral-actions-information Applicants" at bounding box center [812, 206] width 126 height 25
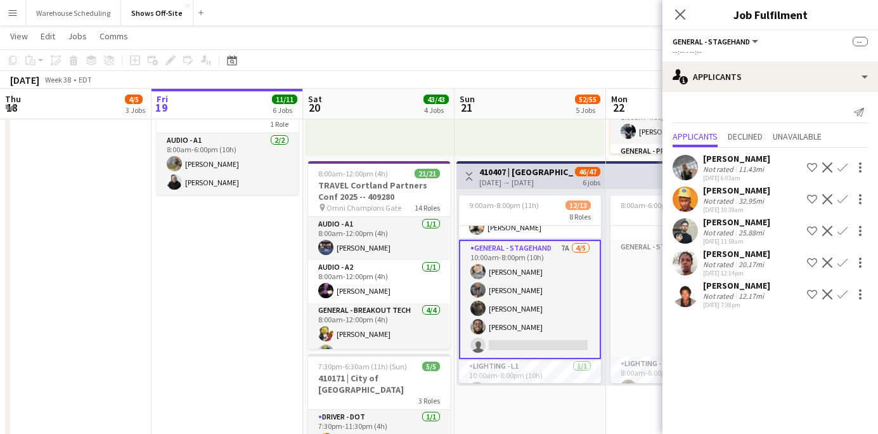
click at [844, 167] on app-icon "Confirm" at bounding box center [843, 167] width 10 height 10
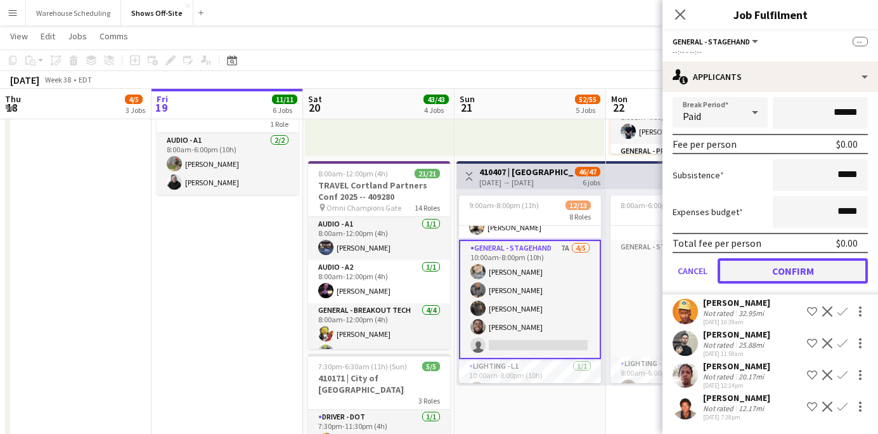
click at [788, 266] on button "Confirm" at bounding box center [793, 270] width 150 height 25
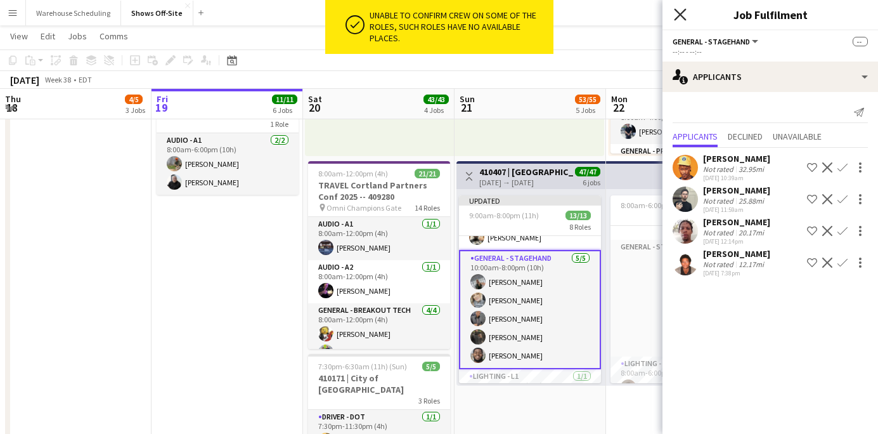
click at [683, 15] on icon "Close pop-in" at bounding box center [680, 14] width 12 height 12
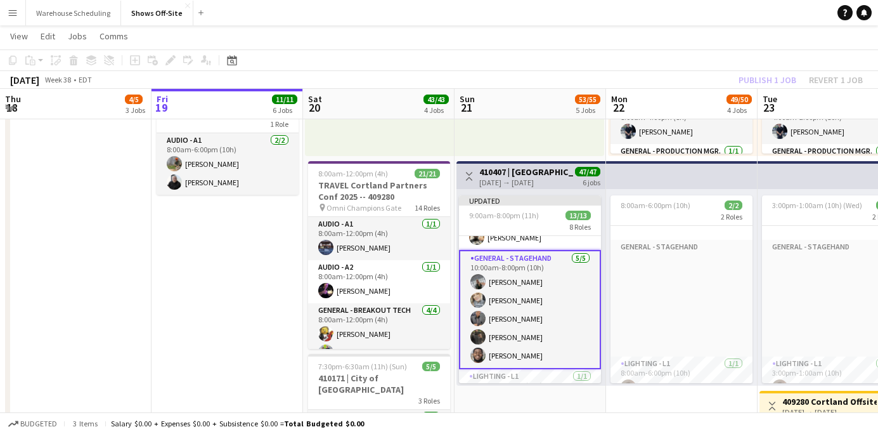
click at [739, 81] on div "Publish 1 job Revert 1 job" at bounding box center [801, 80] width 155 height 16
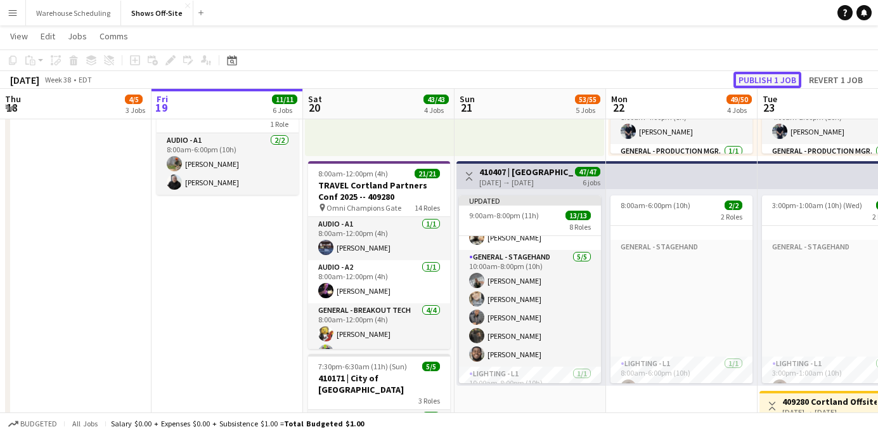
click at [753, 79] on button "Publish 1 job" at bounding box center [768, 80] width 68 height 16
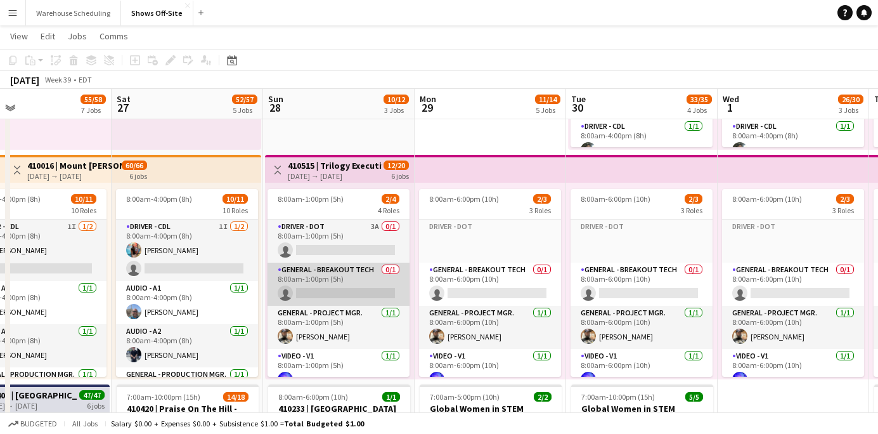
click at [382, 288] on app-card-role "General - Breakout Tech 0/1 8:00am-1:00pm (5h) single-neutral-actions" at bounding box center [339, 284] width 142 height 43
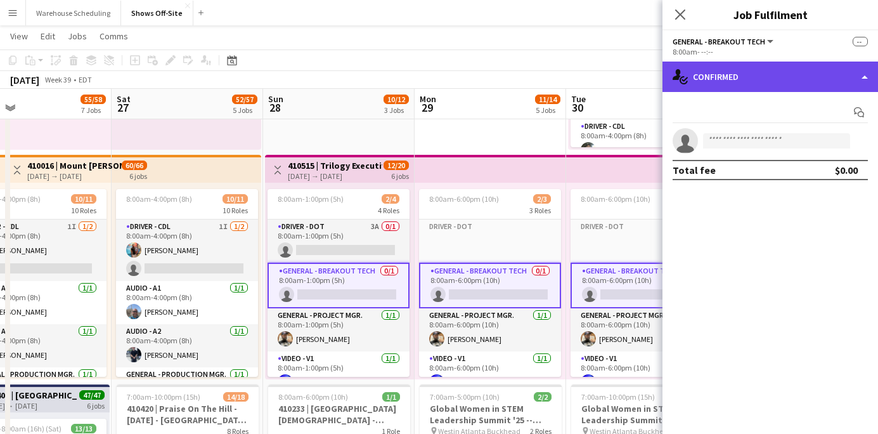
click at [825, 77] on div "single-neutral-actions-check-2 Confirmed" at bounding box center [771, 77] width 216 height 30
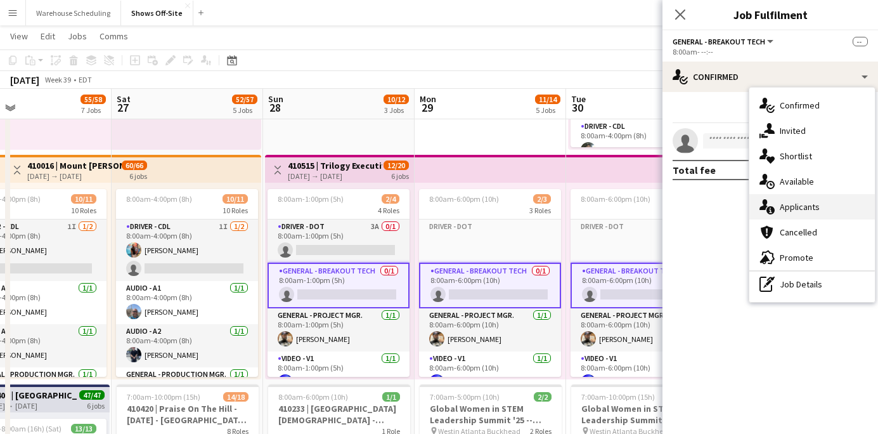
click at [822, 212] on div "single-neutral-actions-information Applicants" at bounding box center [812, 206] width 126 height 25
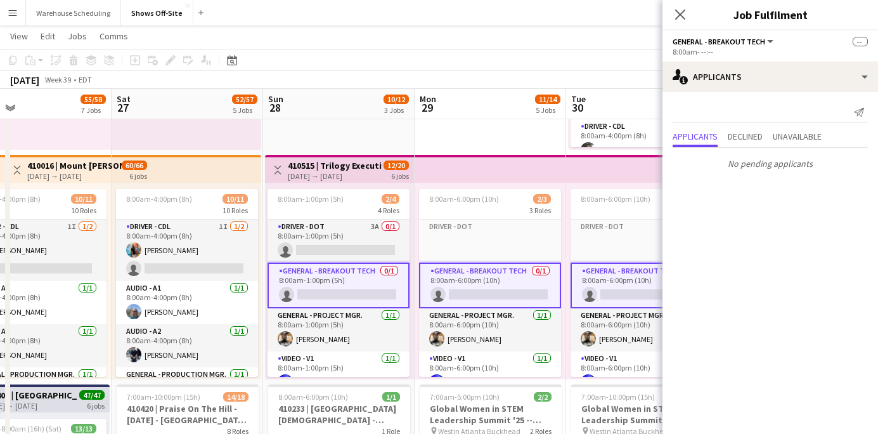
click at [571, 93] on app-board-header-date "Tue 30 33/35 4 Jobs" at bounding box center [642, 104] width 152 height 30
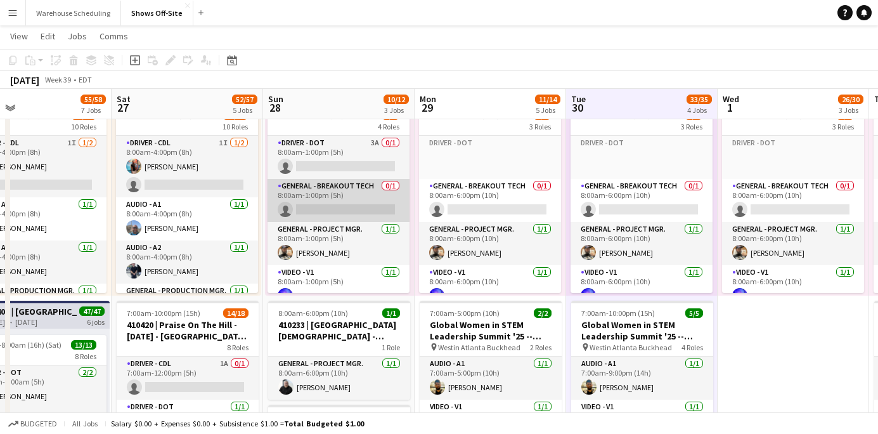
click at [353, 194] on app-card-role "General - Breakout Tech 0/1 8:00am-1:00pm (5h) single-neutral-actions" at bounding box center [339, 200] width 142 height 43
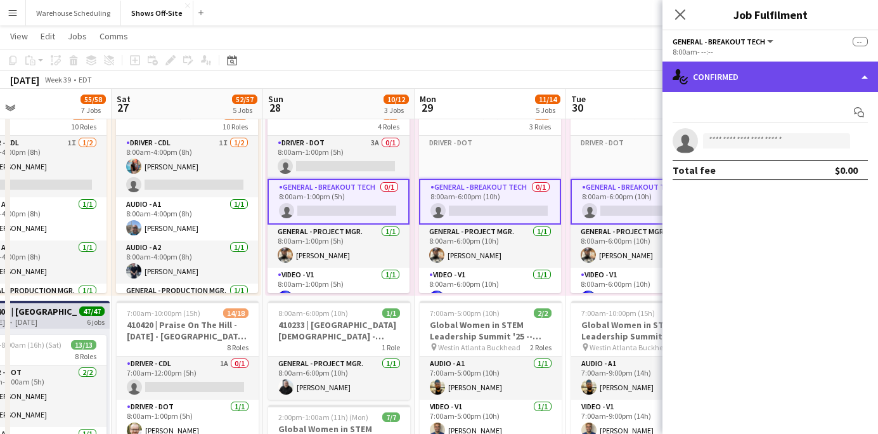
click at [777, 74] on div "single-neutral-actions-check-2 Confirmed" at bounding box center [771, 77] width 216 height 30
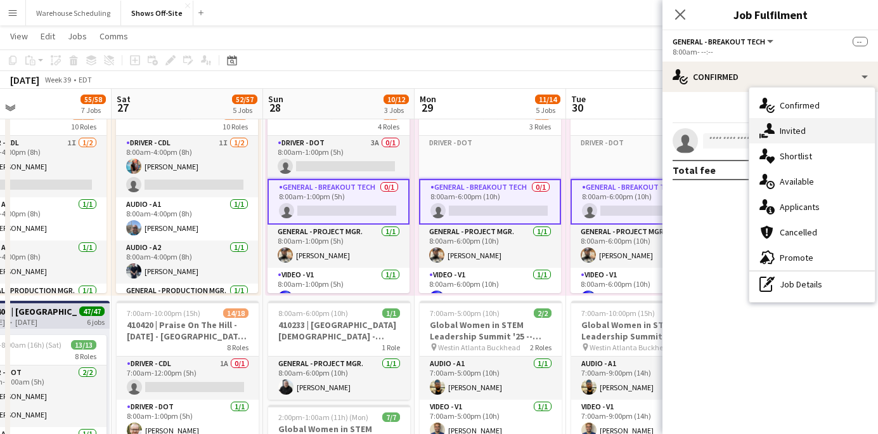
click at [792, 131] on span "Invited" at bounding box center [793, 130] width 26 height 11
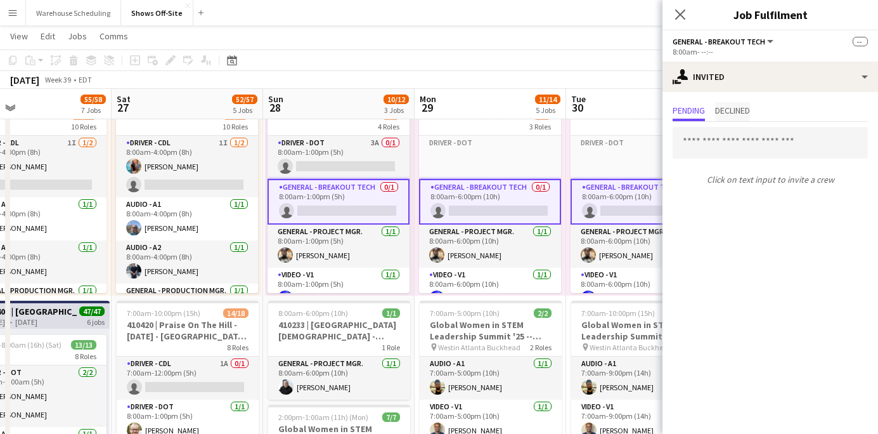
click at [748, 112] on span "Declined" at bounding box center [732, 110] width 35 height 9
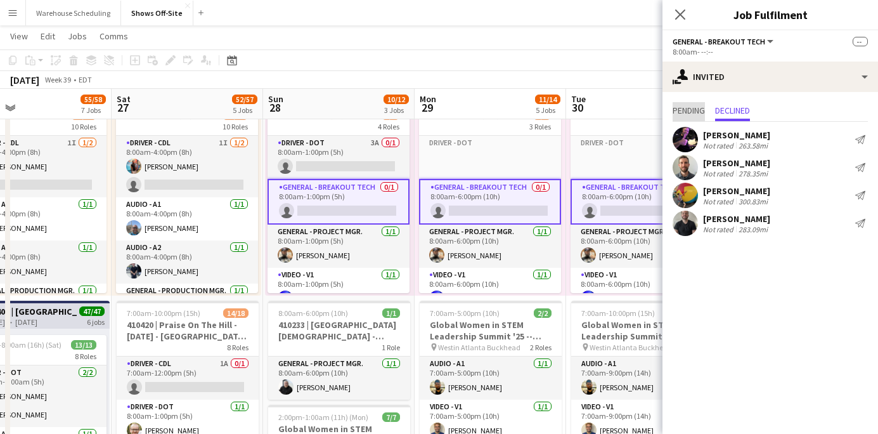
click at [695, 115] on span "Pending" at bounding box center [689, 110] width 32 height 9
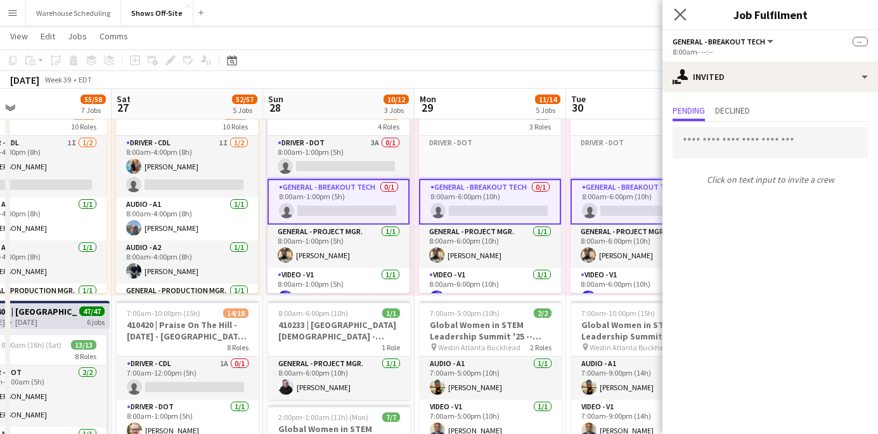
click at [672, 7] on app-icon "Close pop-in" at bounding box center [681, 15] width 18 height 18
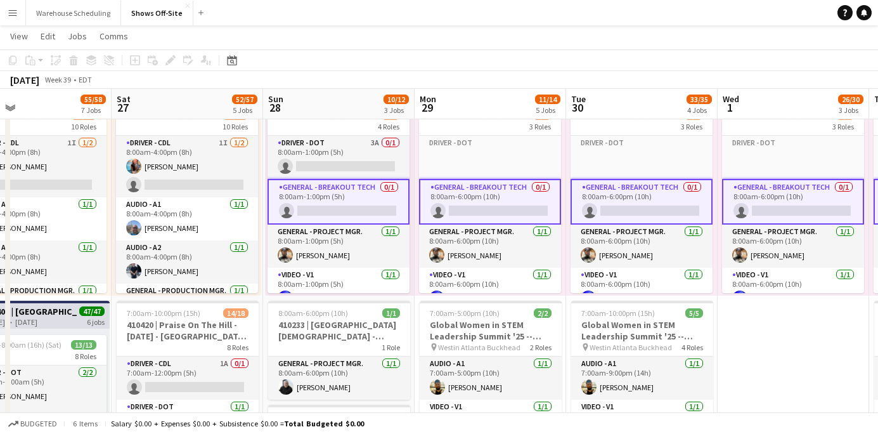
click at [574, 77] on div "[DATE] Week 39 • EDT" at bounding box center [439, 80] width 878 height 18
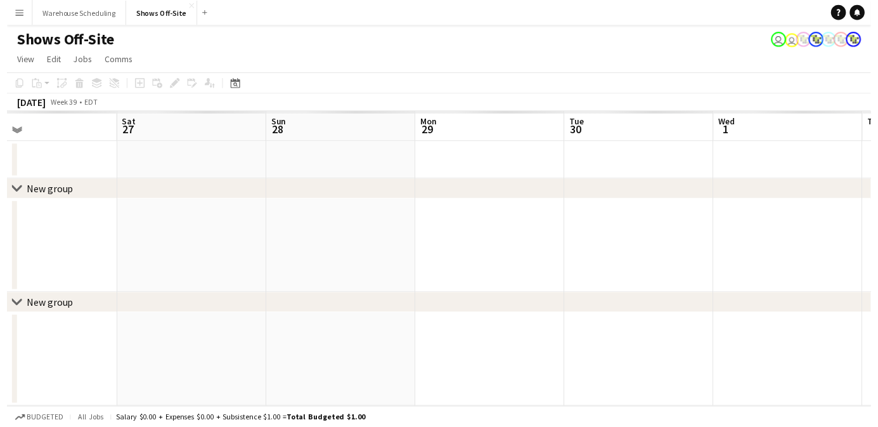
scroll to position [0, 0]
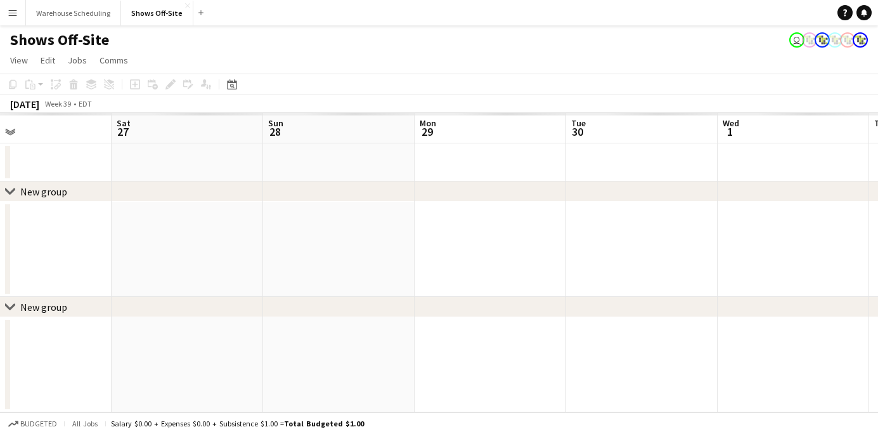
click at [482, 41] on div "Shows Off-Site user" at bounding box center [439, 37] width 878 height 24
